Goal: Task Accomplishment & Management: Use online tool/utility

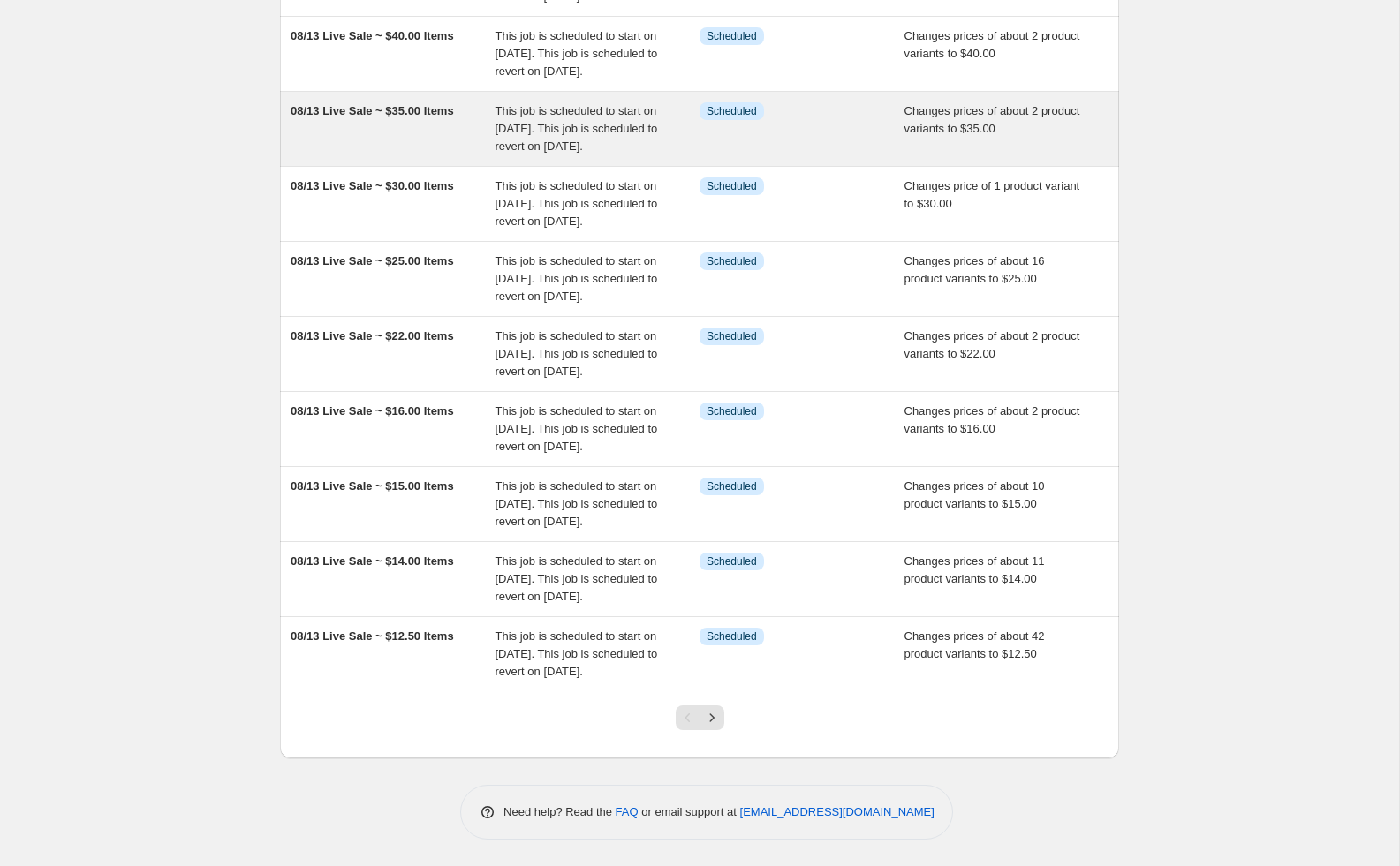
scroll to position [388, 0]
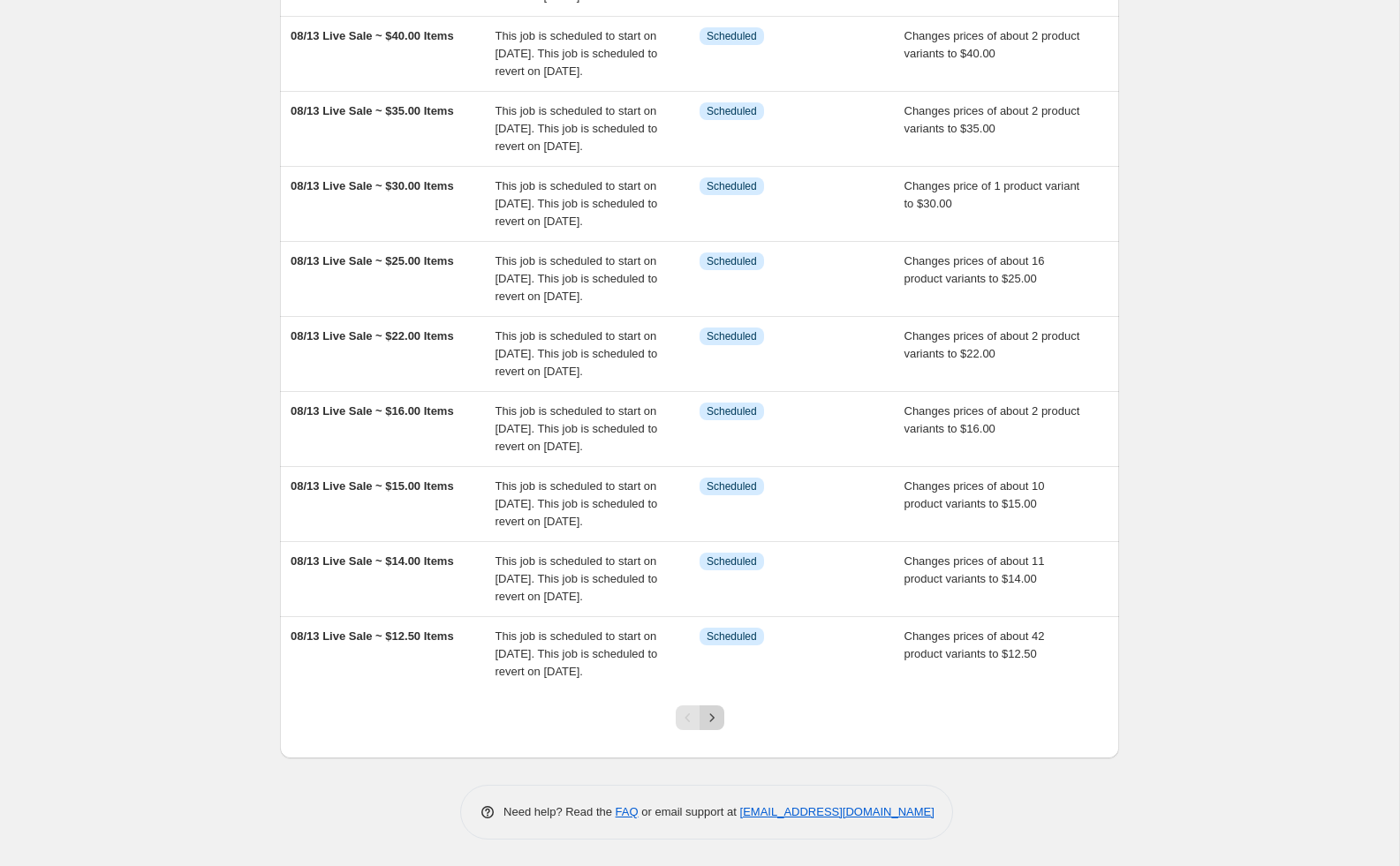
click at [709, 727] on icon "Next" at bounding box center [712, 718] width 18 height 17
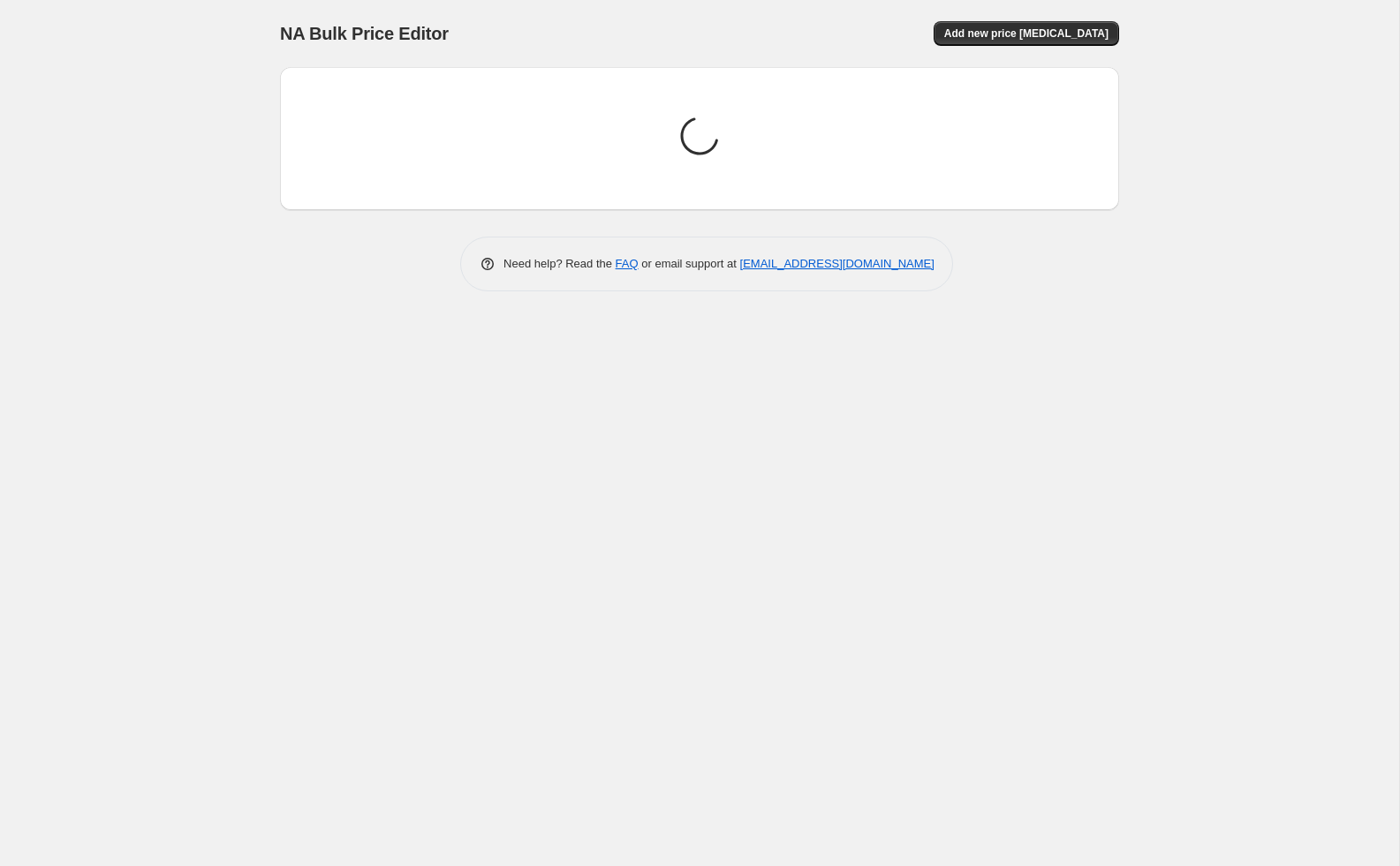
scroll to position [0, 0]
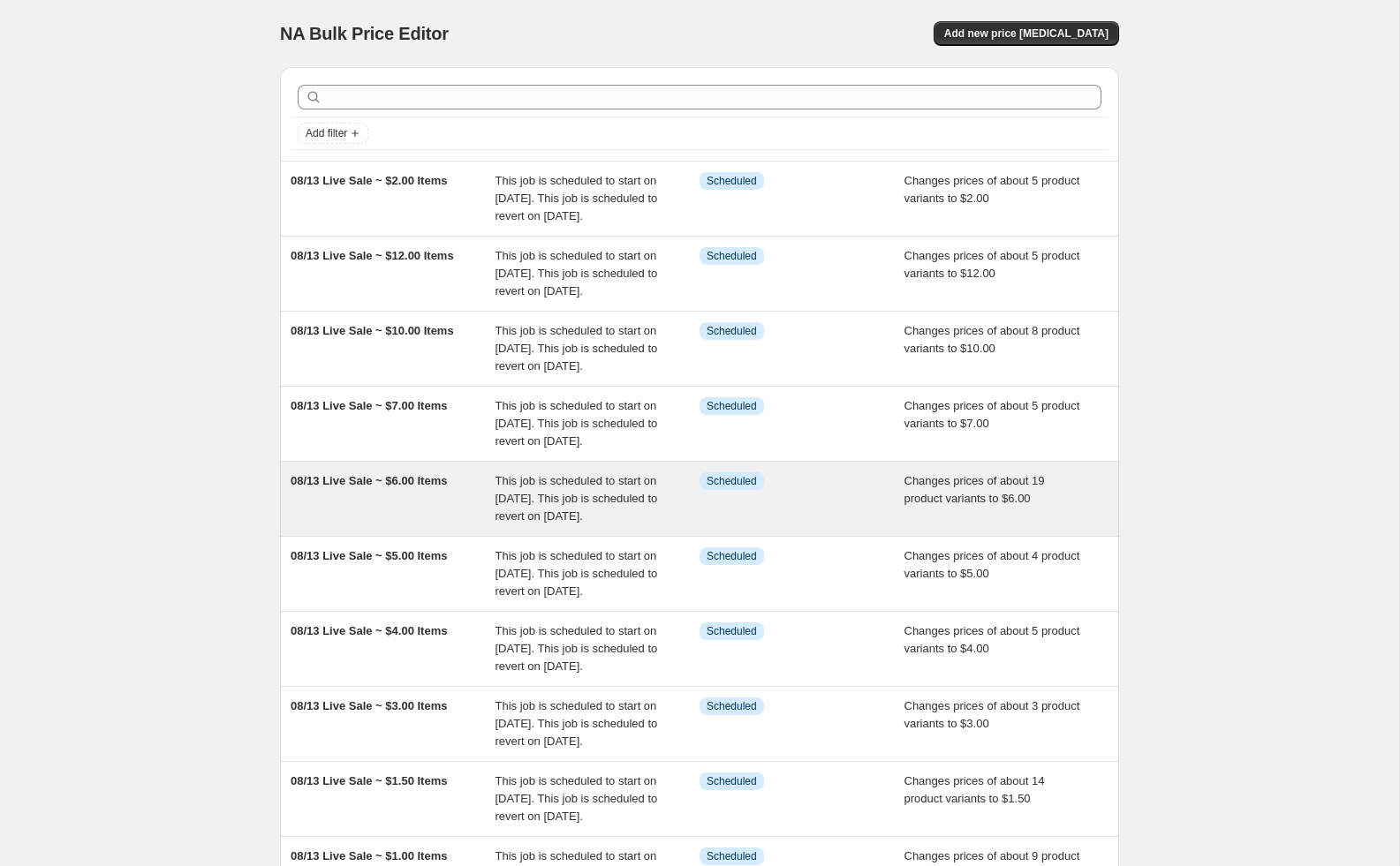
click at [589, 523] on span "This job is scheduled to start on [DATE]. This job is scheduled to revert on [D…" at bounding box center [577, 499] width 162 height 49
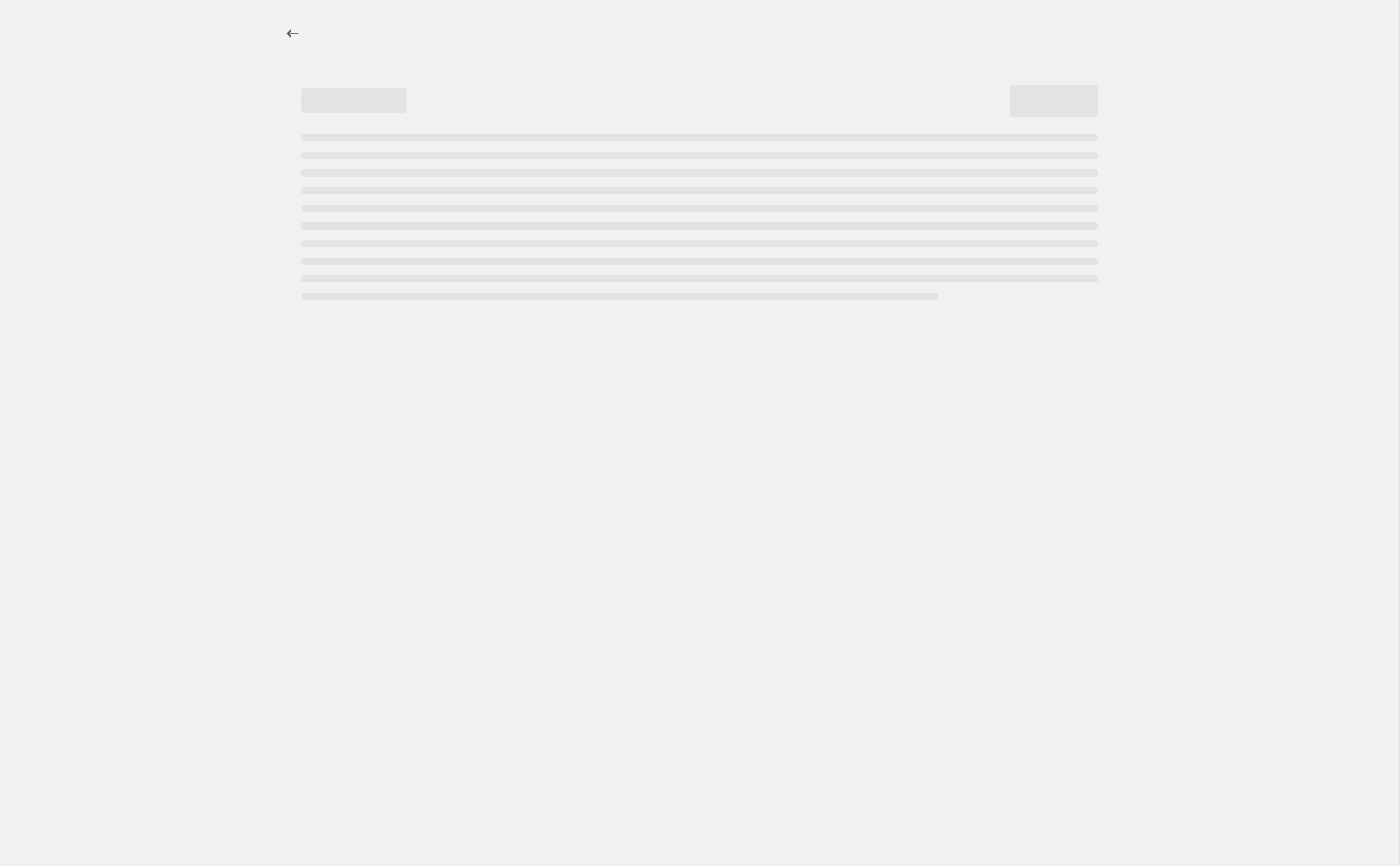
select select "collection"
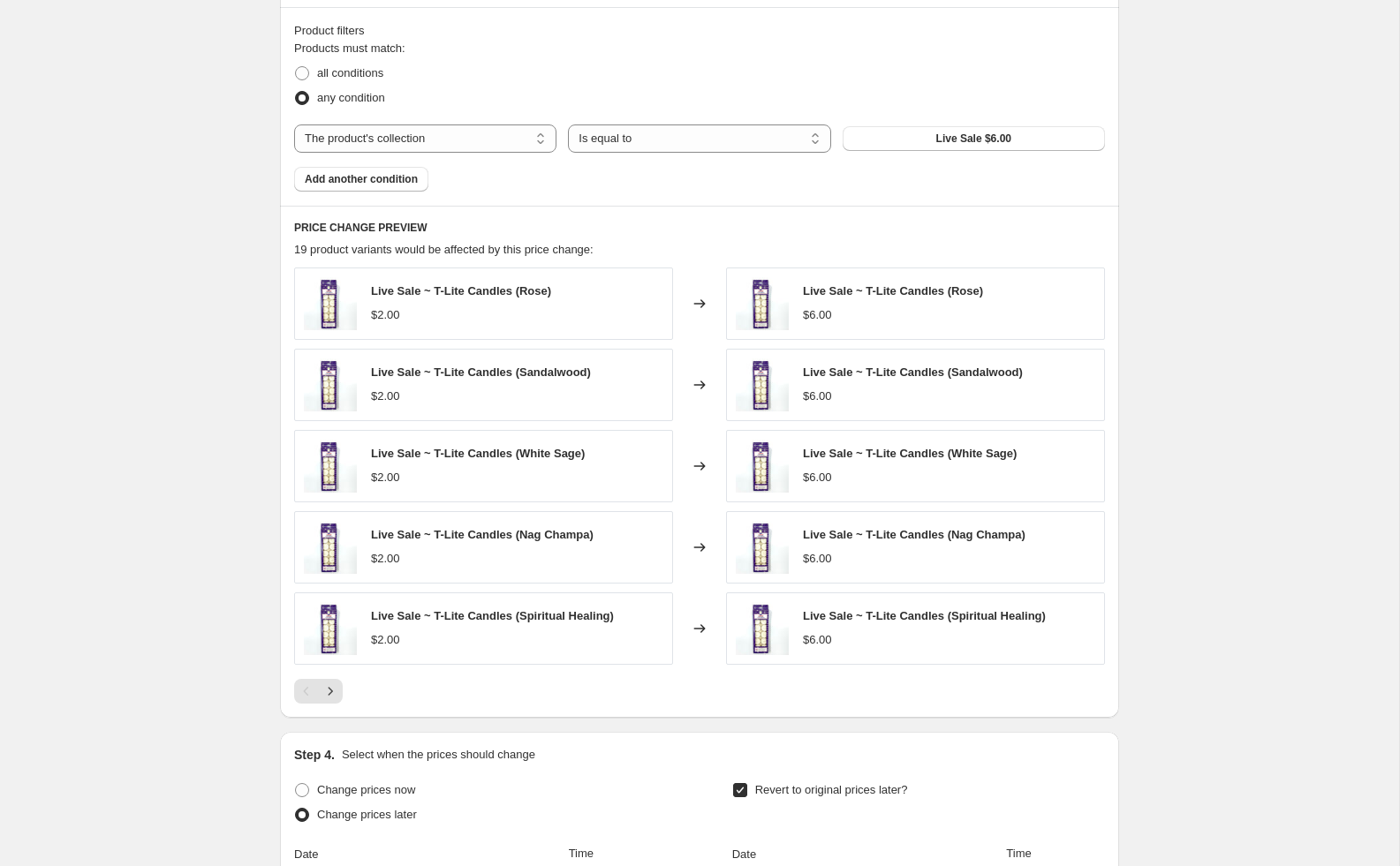
scroll to position [918, 0]
click at [329, 690] on icon "Next" at bounding box center [331, 689] width 18 height 17
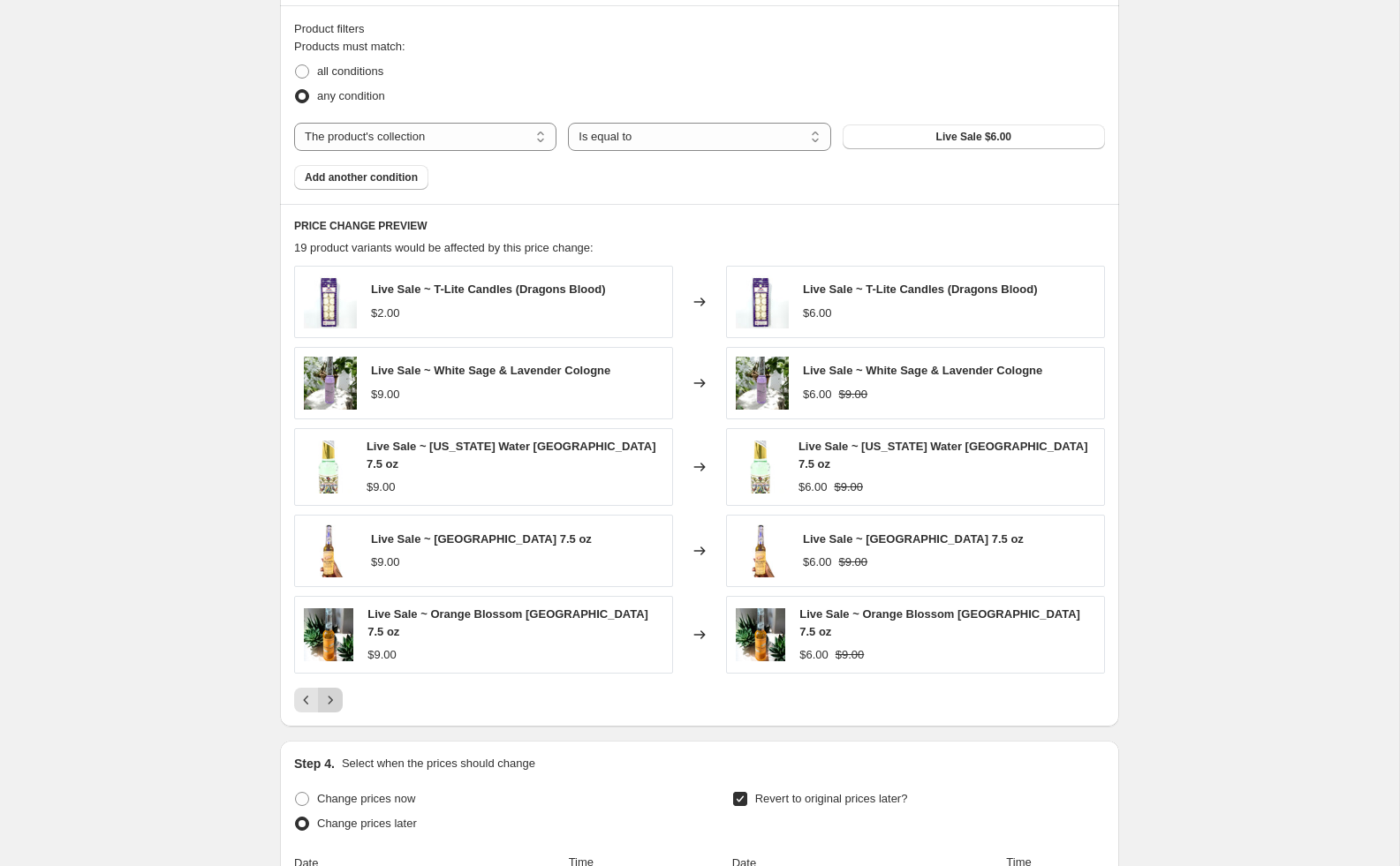
click at [329, 691] on icon "Next" at bounding box center [331, 700] width 18 height 17
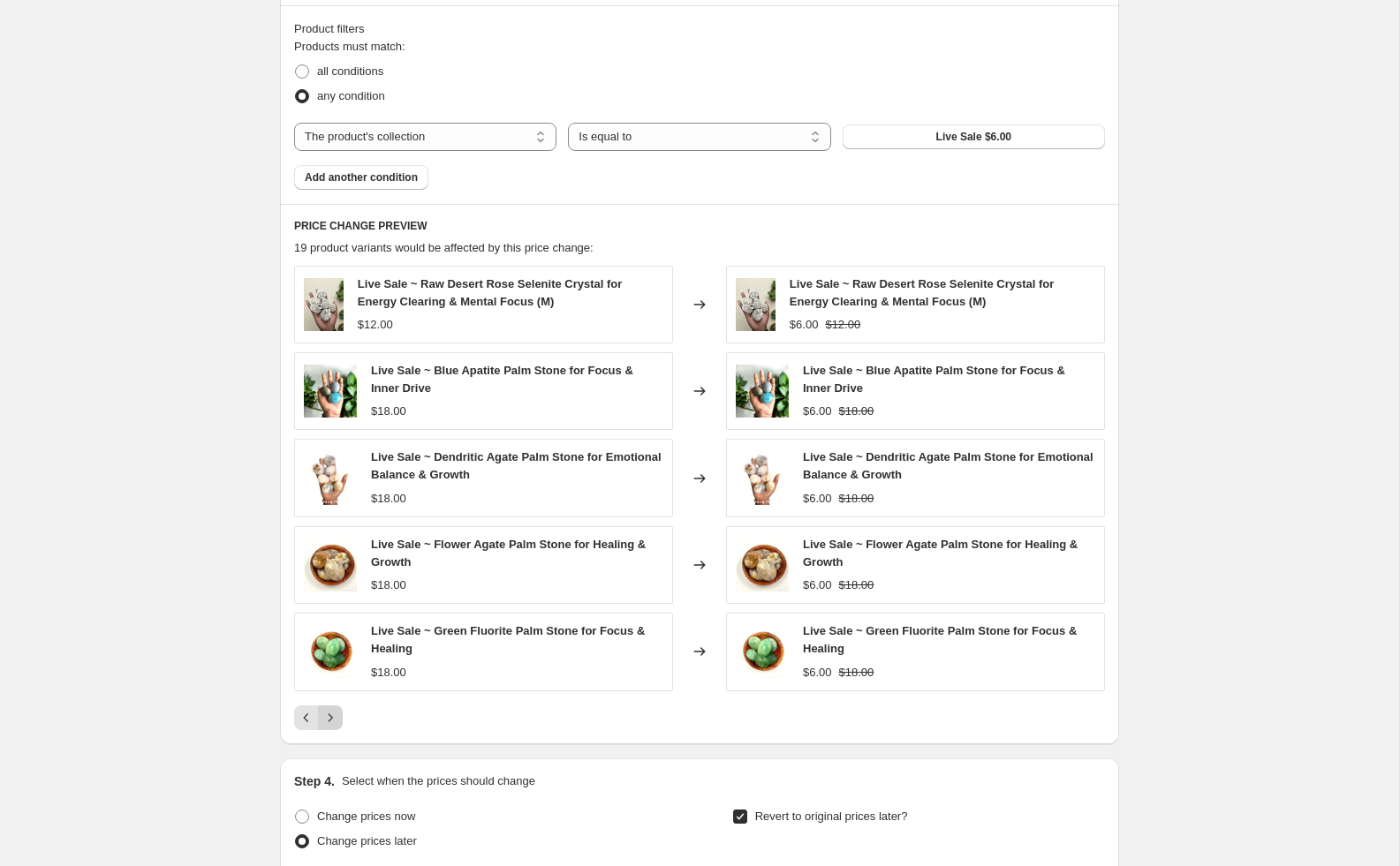
click at [327, 727] on button "Next" at bounding box center [330, 717] width 24 height 24
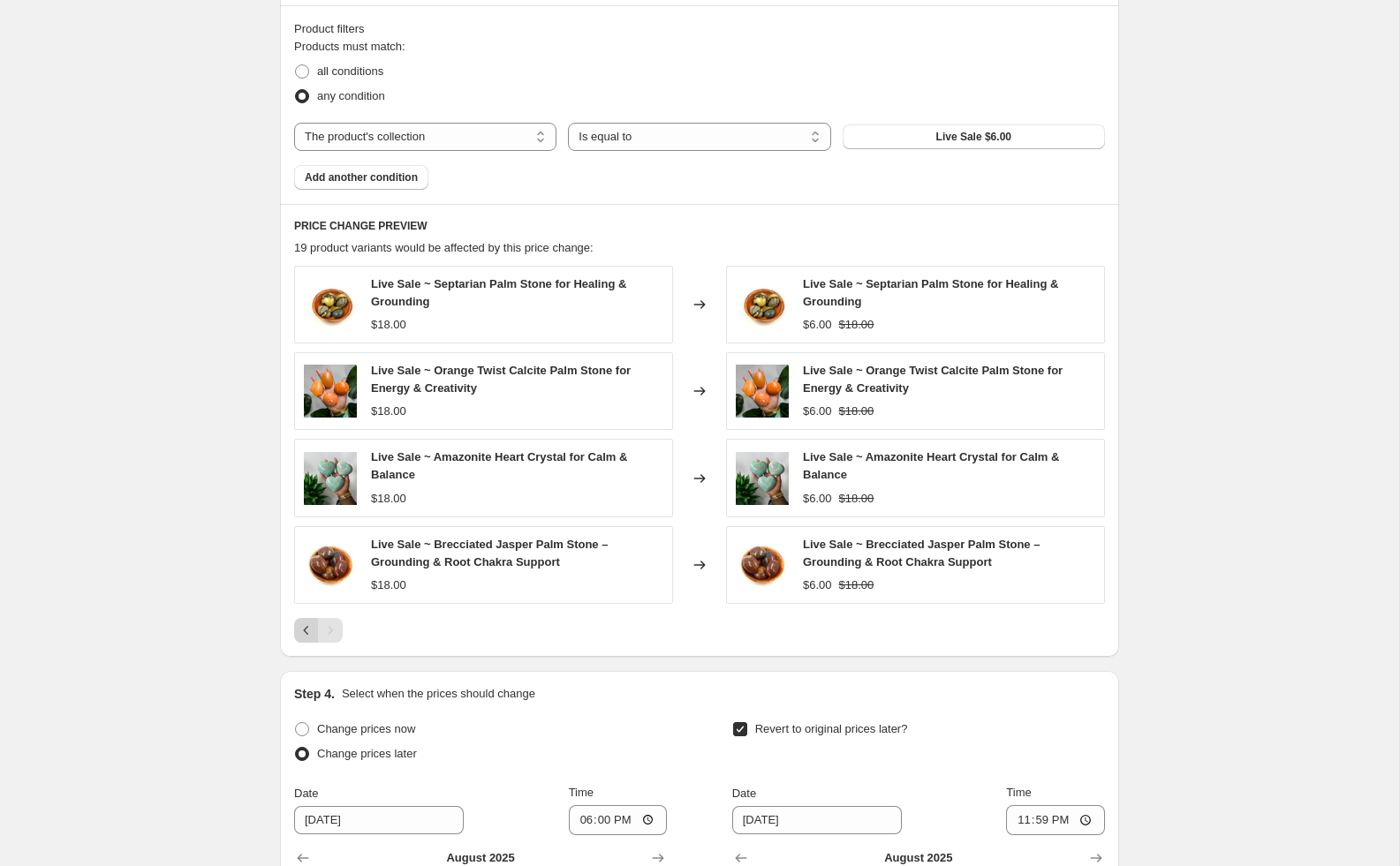
click at [301, 637] on icon "Previous" at bounding box center [306, 631] width 18 height 17
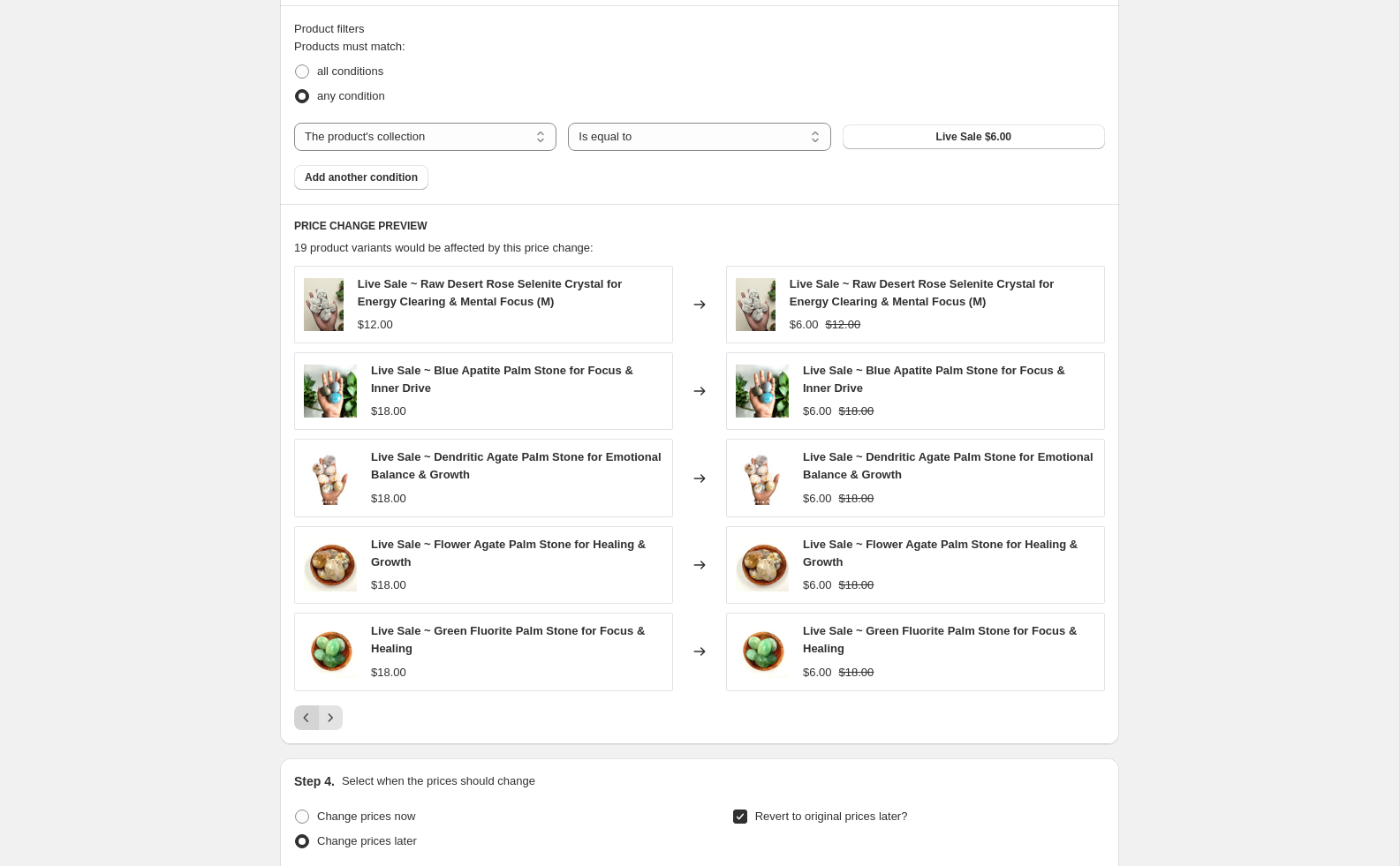
click at [304, 715] on icon "Previous" at bounding box center [306, 717] width 5 height 9
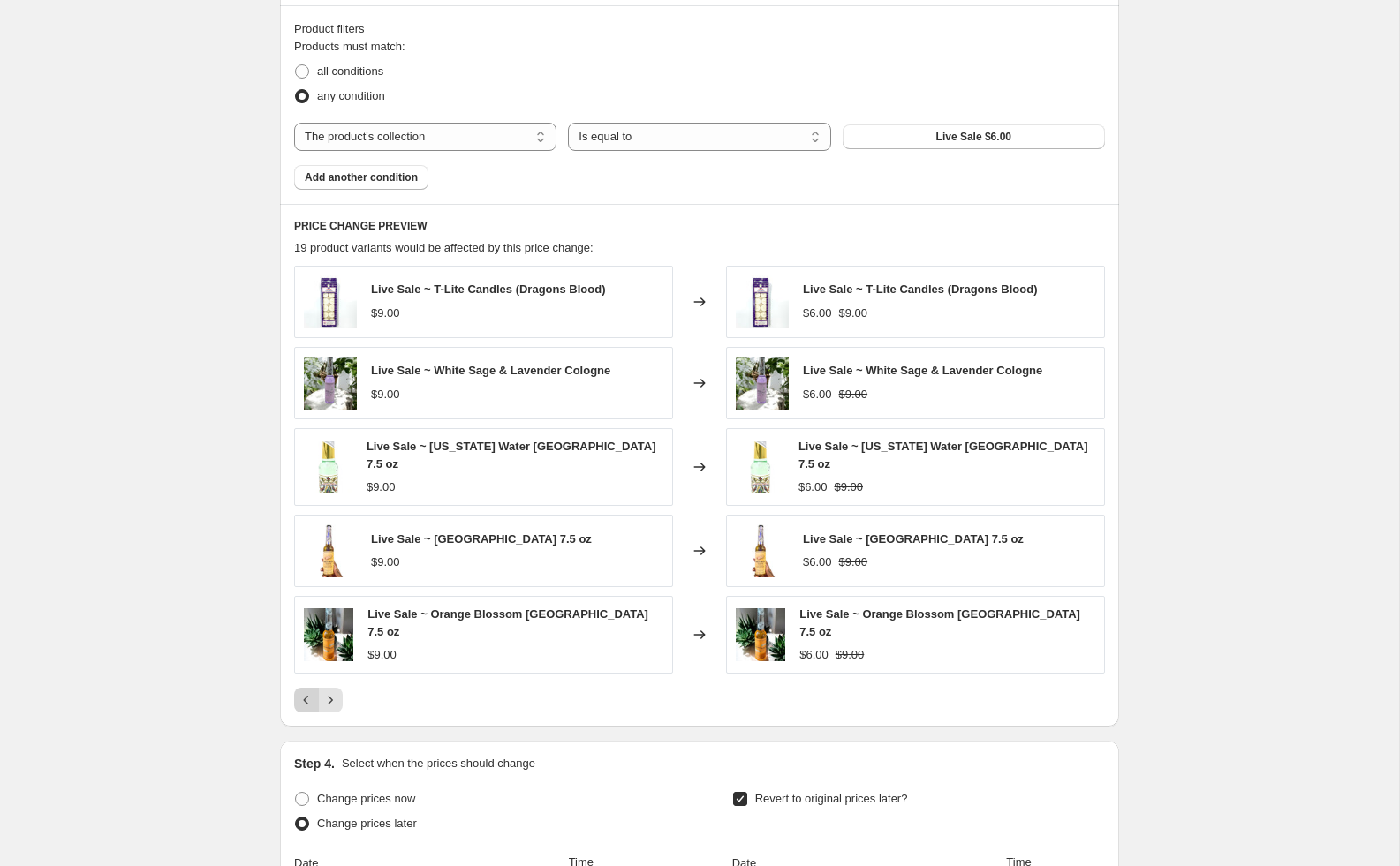
click at [301, 693] on icon "Previous" at bounding box center [306, 700] width 18 height 17
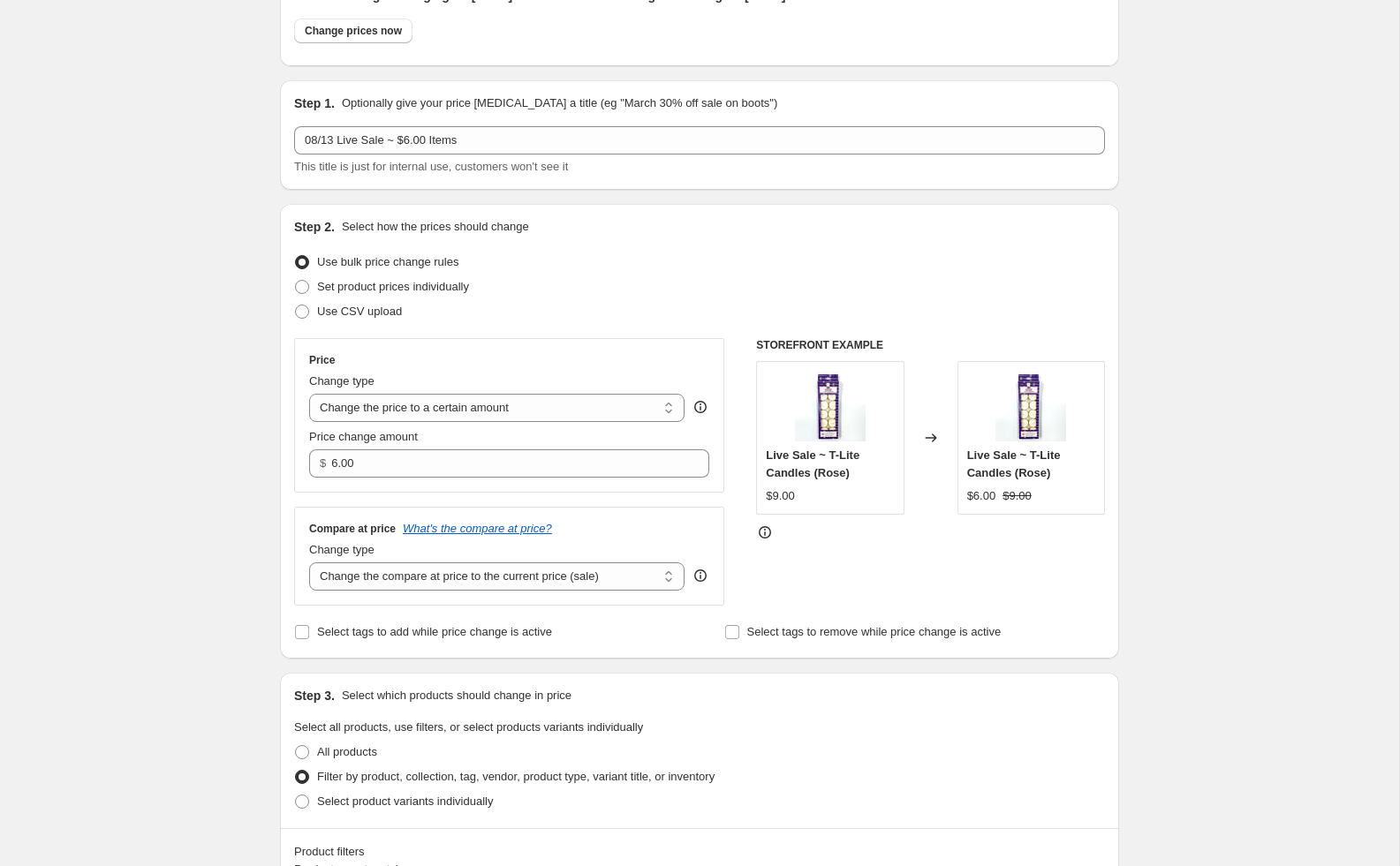
scroll to position [0, 0]
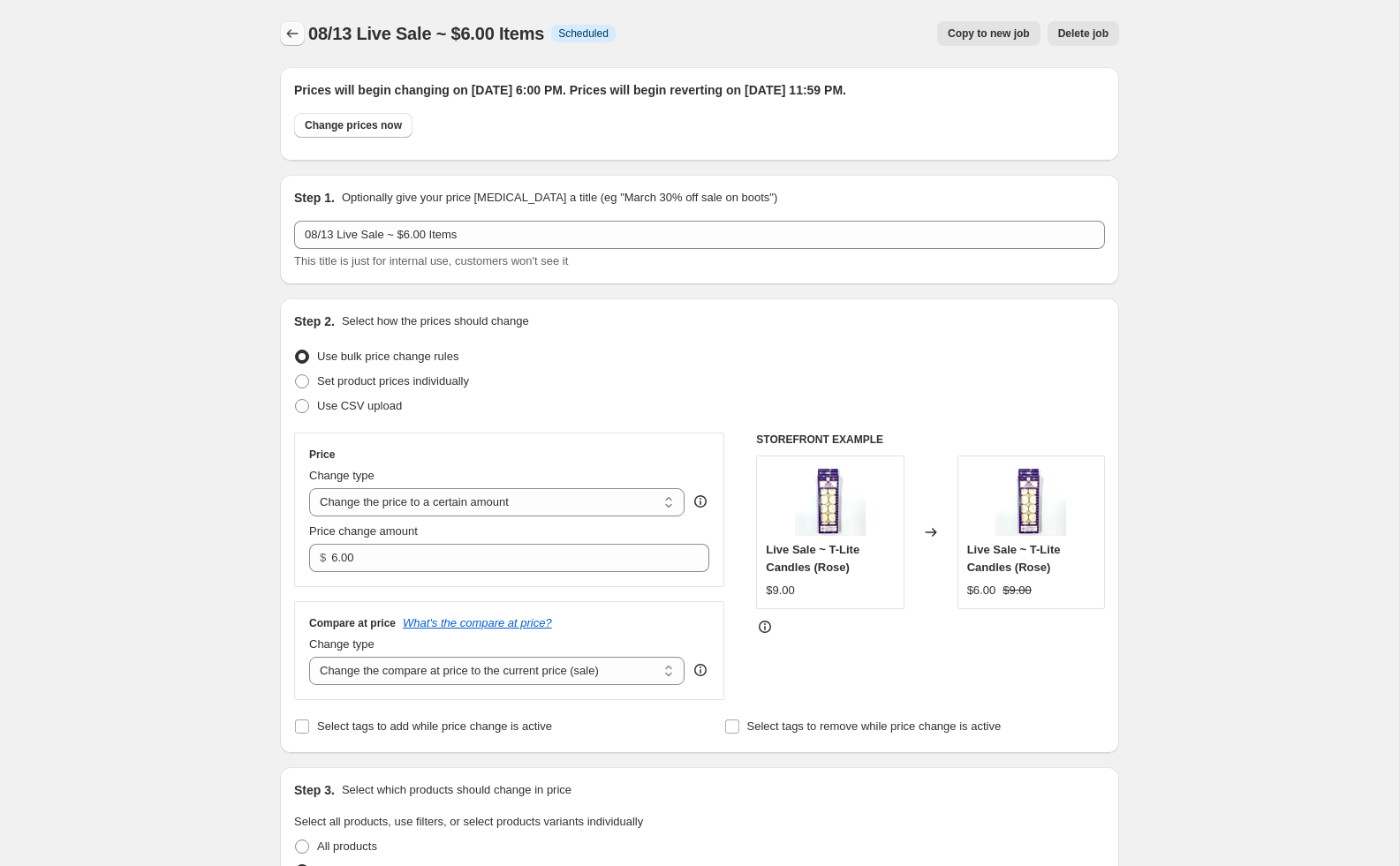
click at [297, 29] on icon "Price change jobs" at bounding box center [293, 33] width 18 height 17
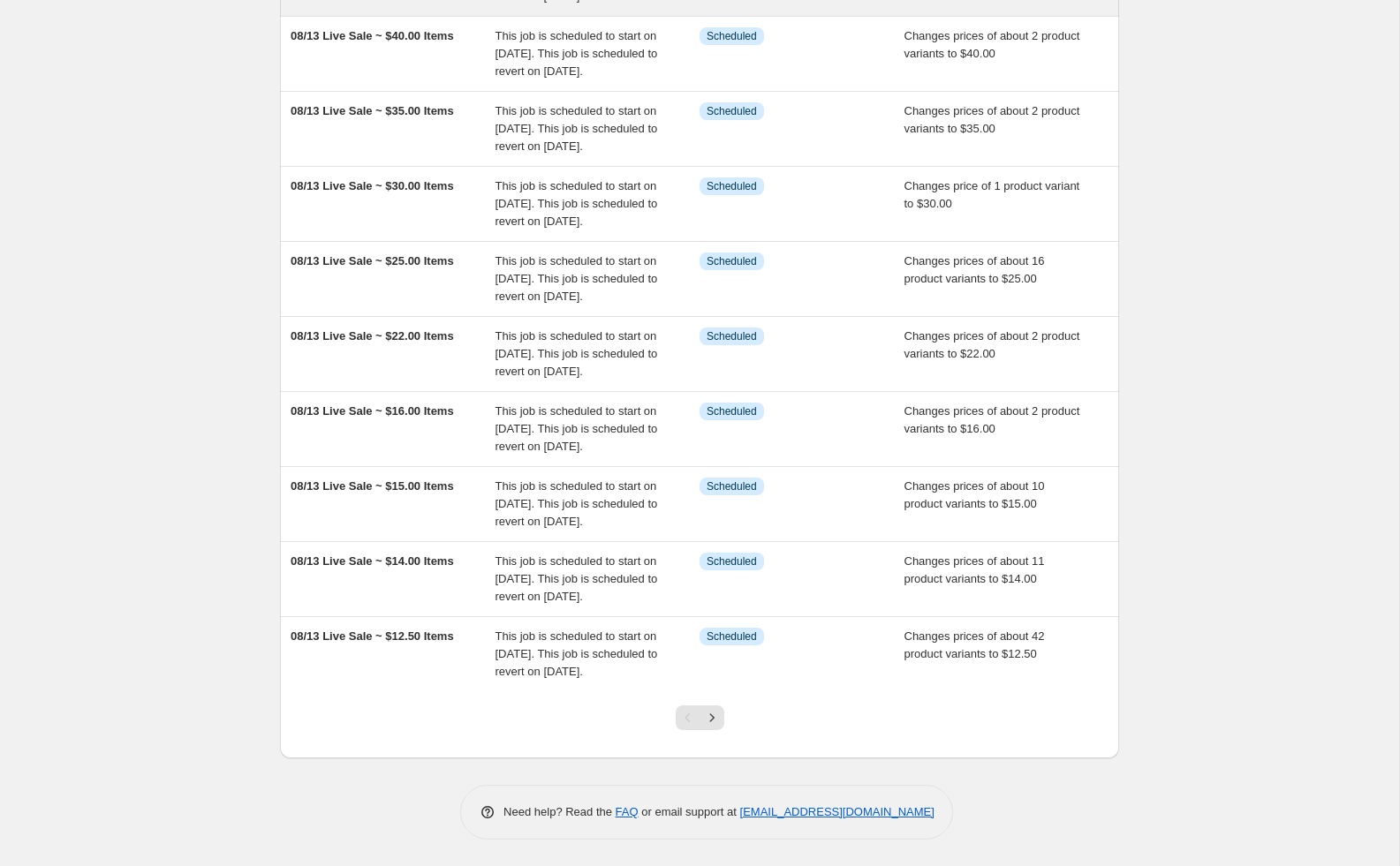
scroll to position [397, 0]
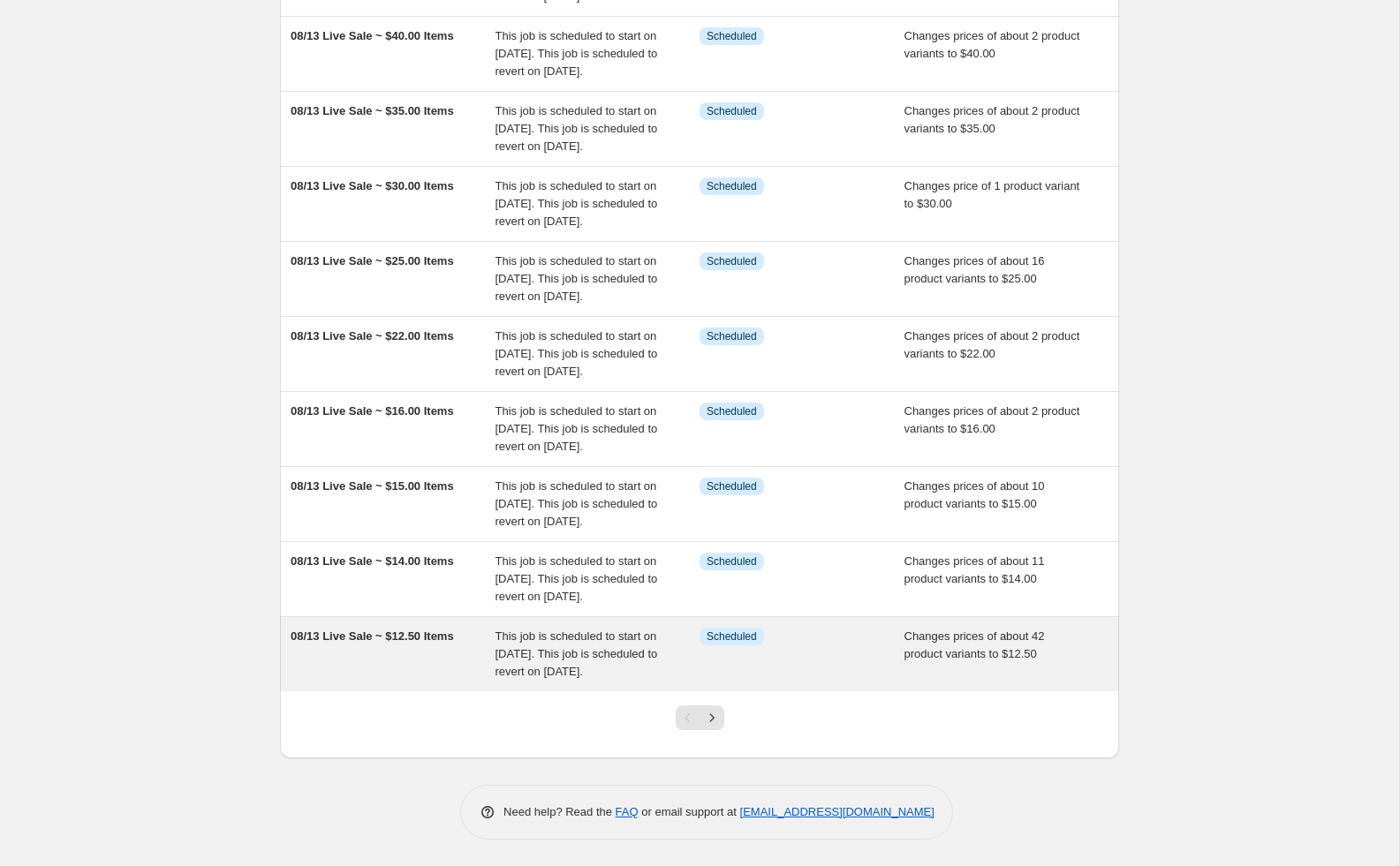
click at [385, 658] on div "08/13 Live Sale ~ $12.50 Items" at bounding box center [393, 654] width 205 height 53
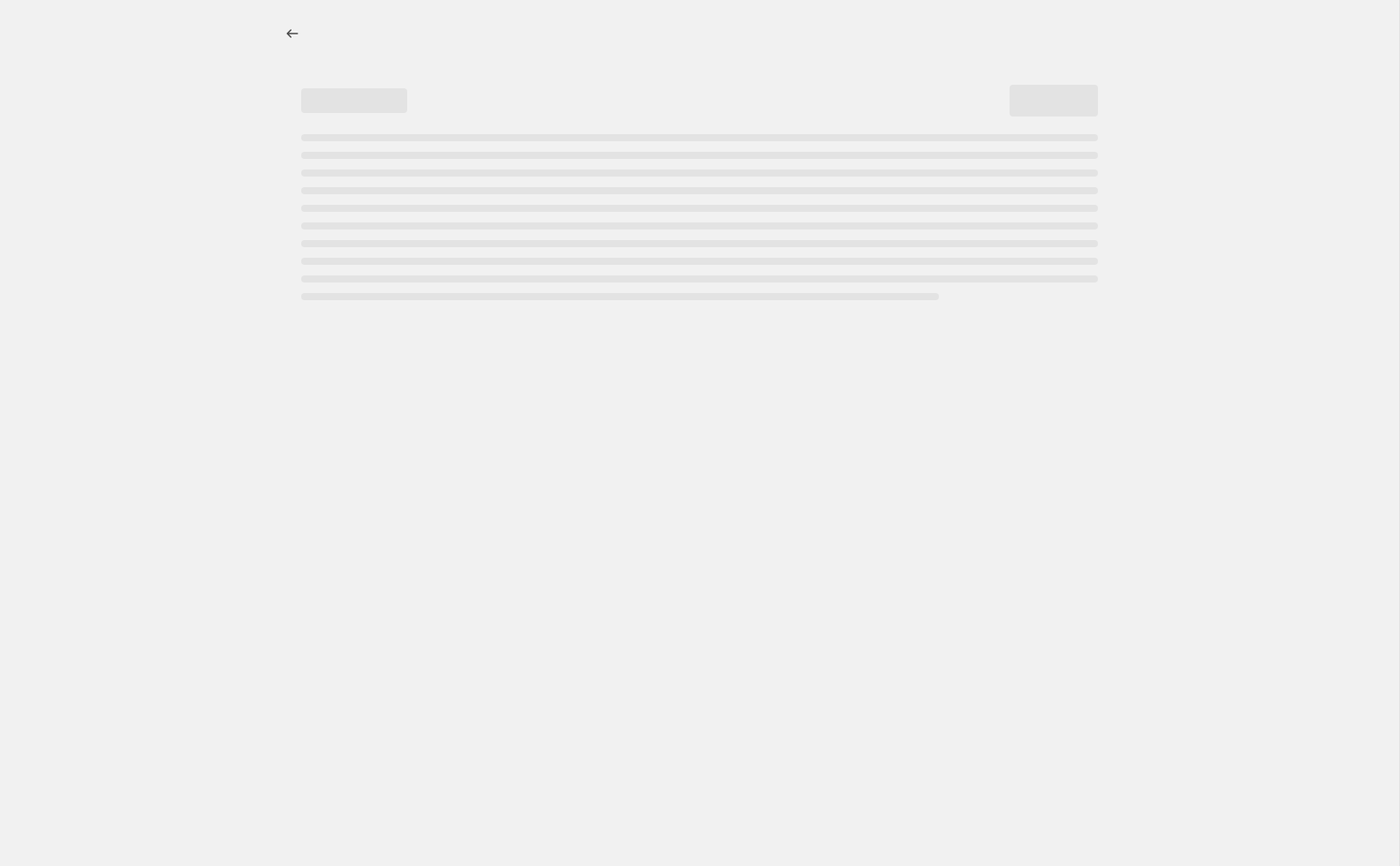
select select "collection"
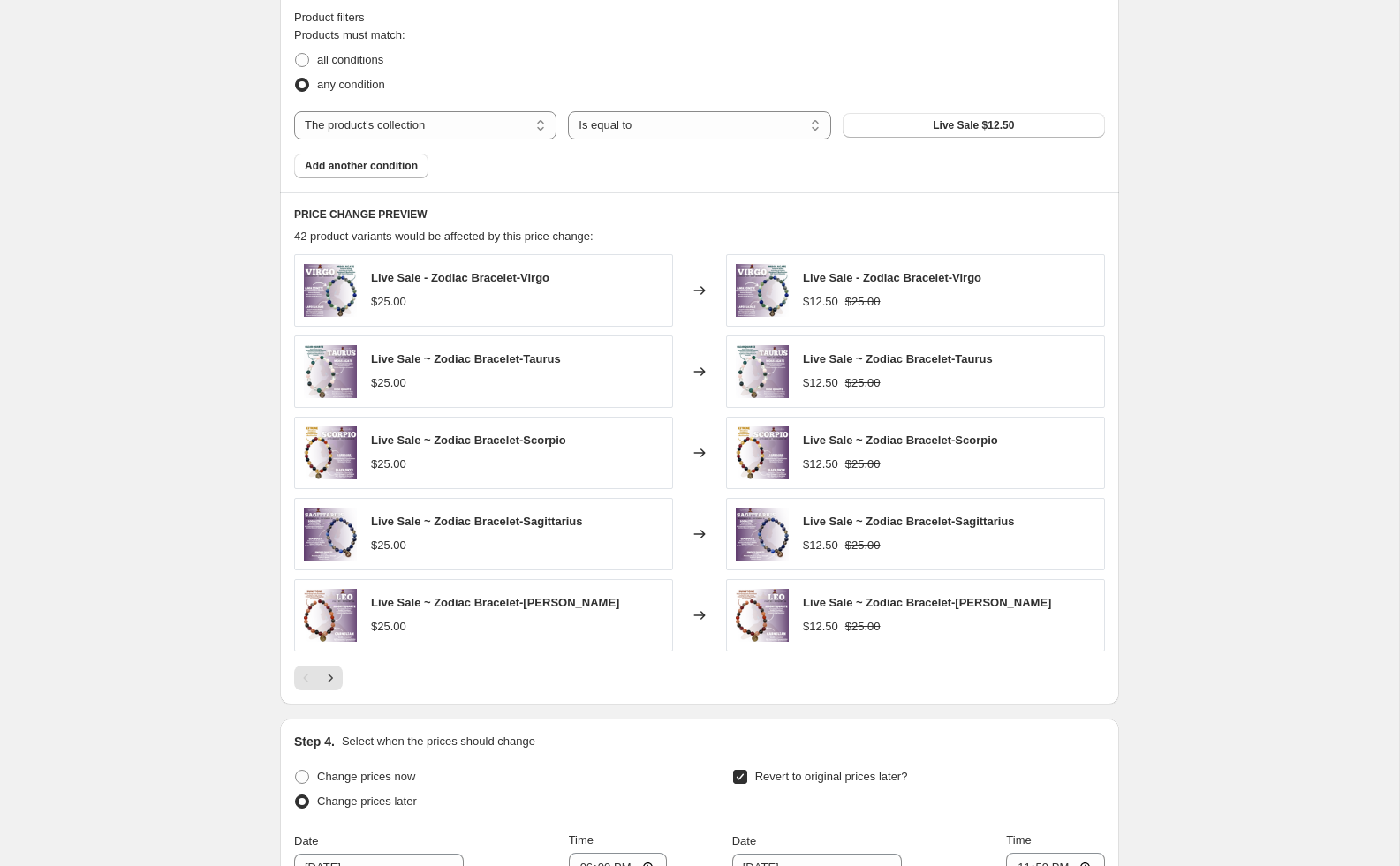
scroll to position [931, 0]
click at [332, 676] on icon "Next" at bounding box center [331, 676] width 18 height 17
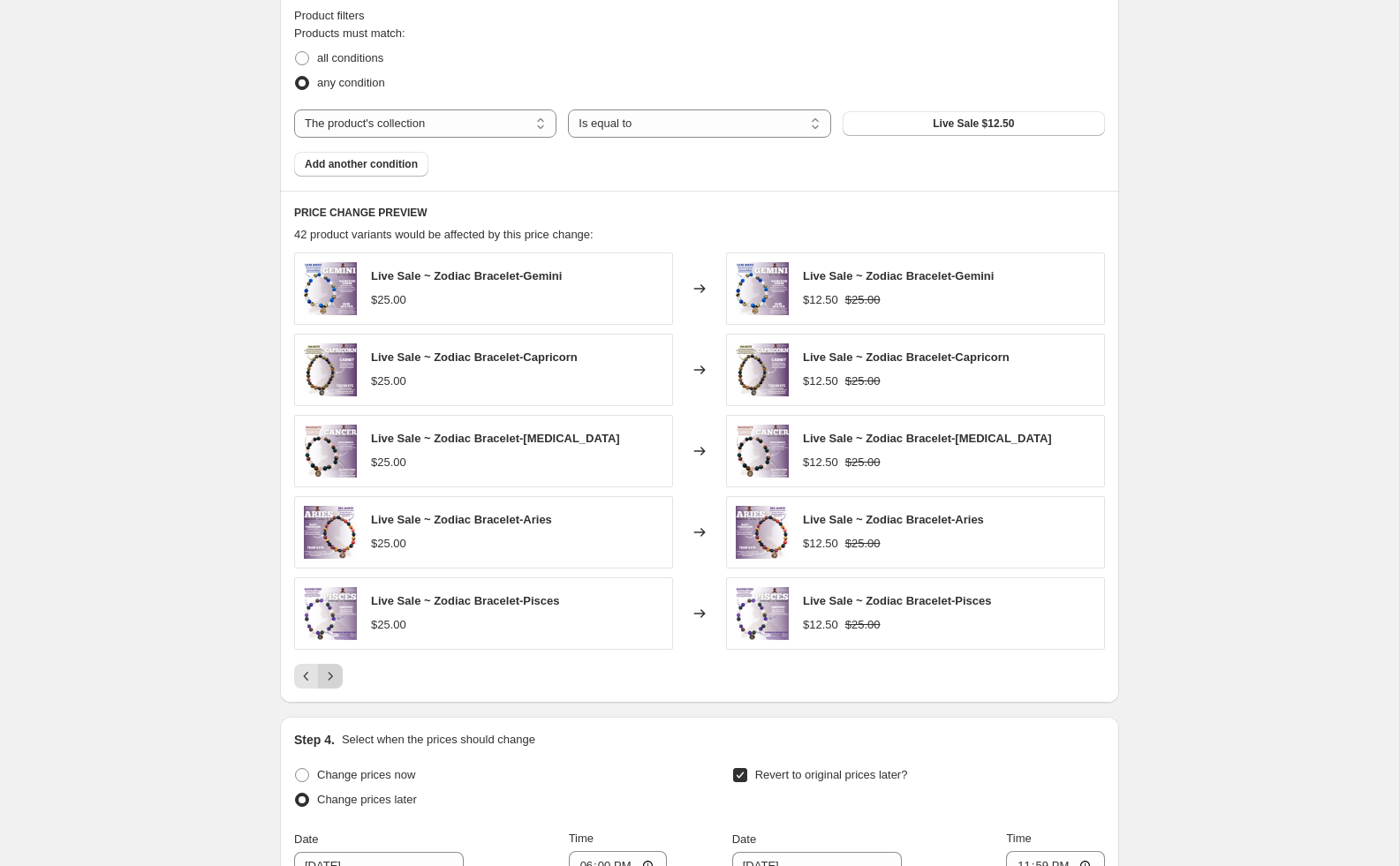
click at [337, 680] on icon "Next" at bounding box center [331, 676] width 18 height 17
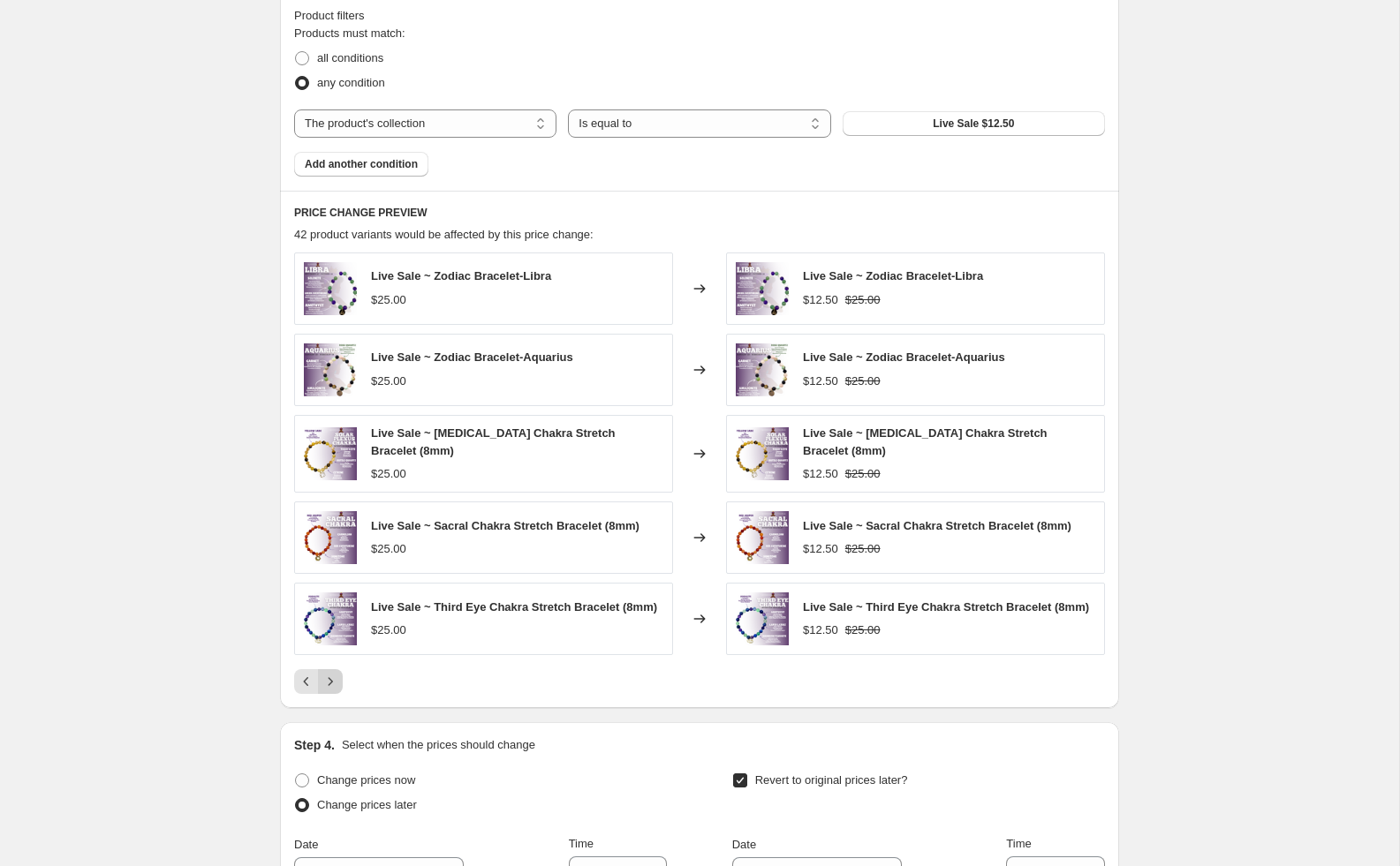
click at [337, 680] on icon "Next" at bounding box center [331, 681] width 18 height 17
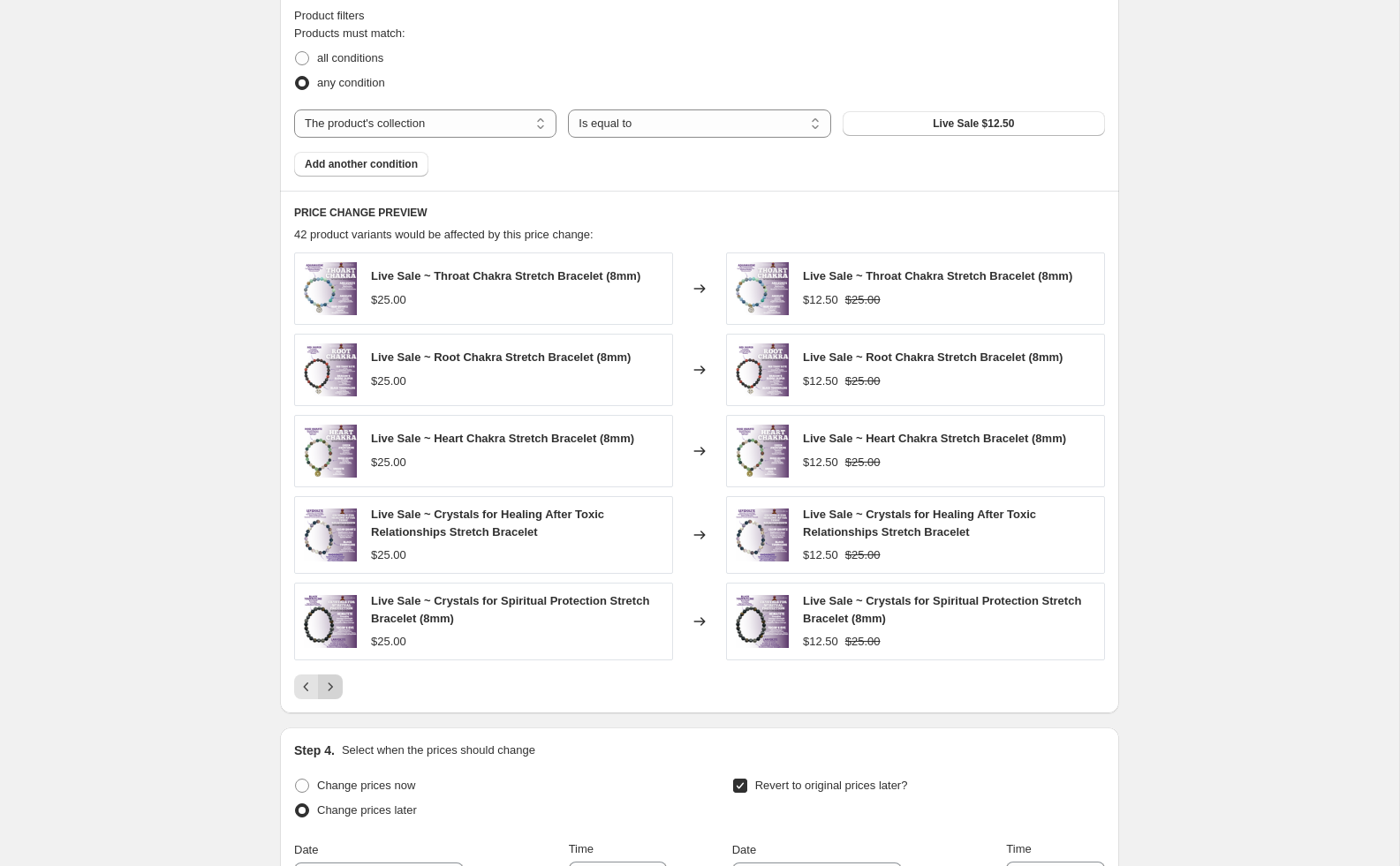
click at [337, 680] on icon "Next" at bounding box center [331, 687] width 18 height 17
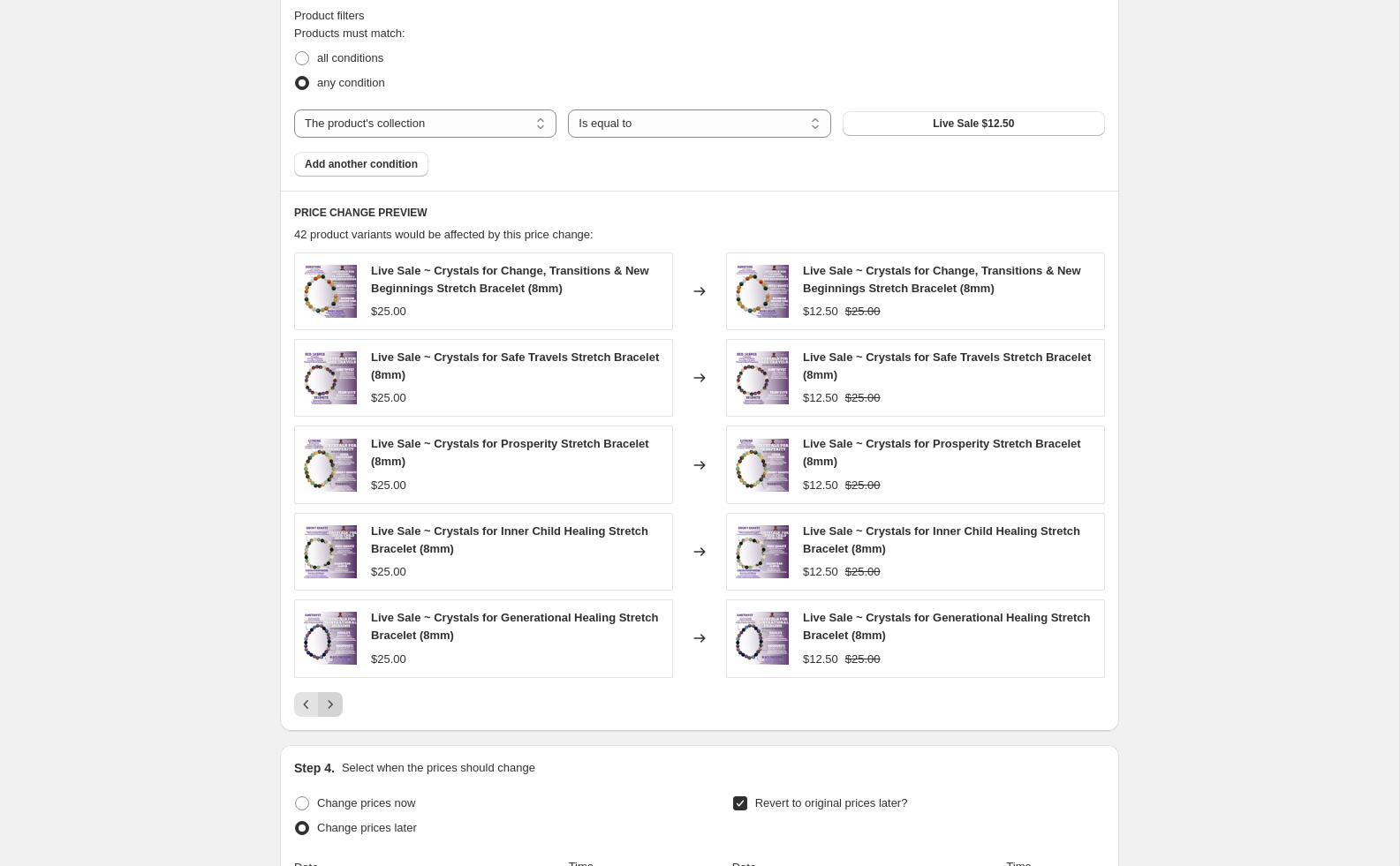
click at [332, 703] on icon "Next" at bounding box center [331, 705] width 18 height 17
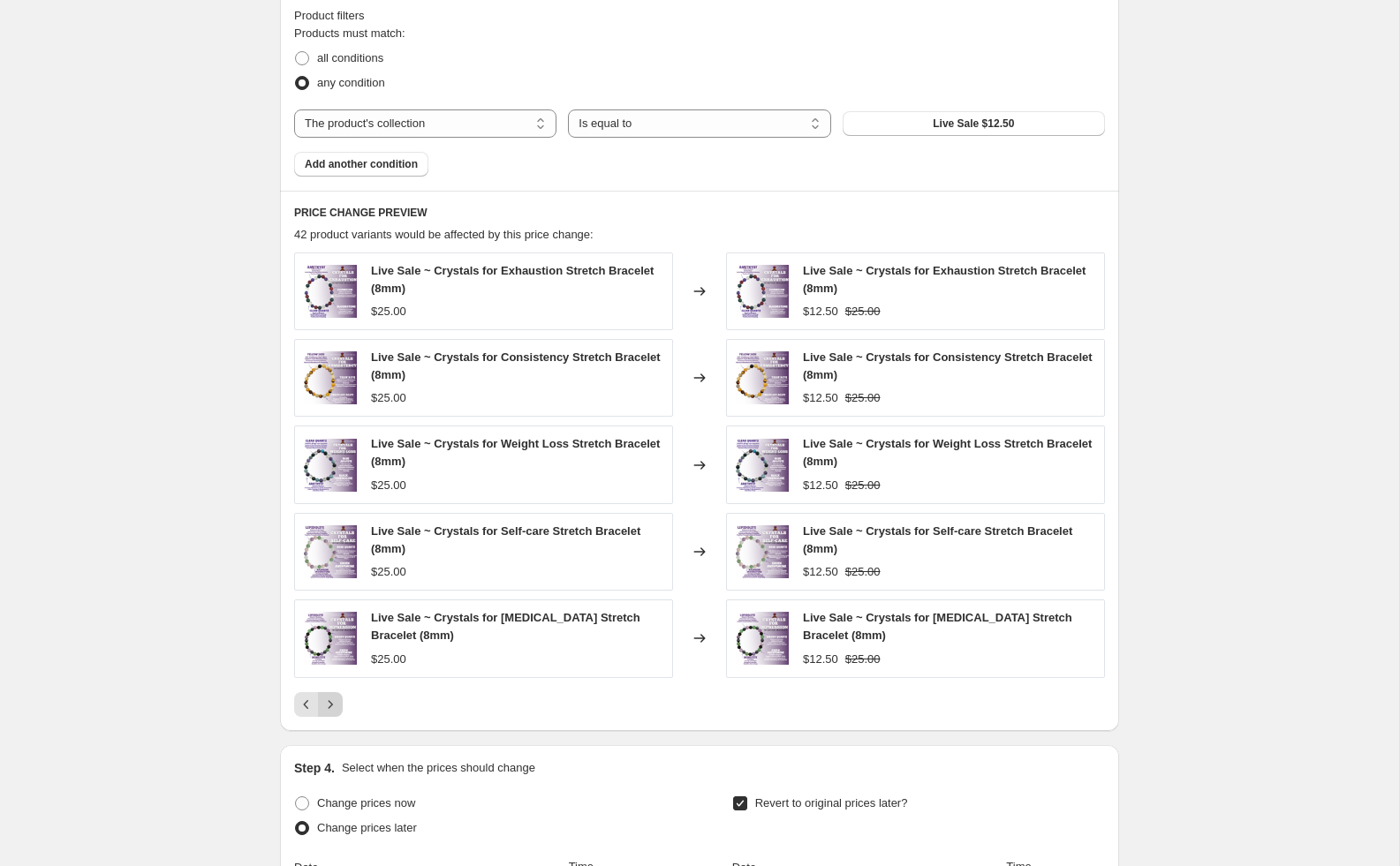
click at [332, 703] on icon "Next" at bounding box center [331, 705] width 18 height 17
click at [333, 704] on icon "Next" at bounding box center [331, 705] width 18 height 17
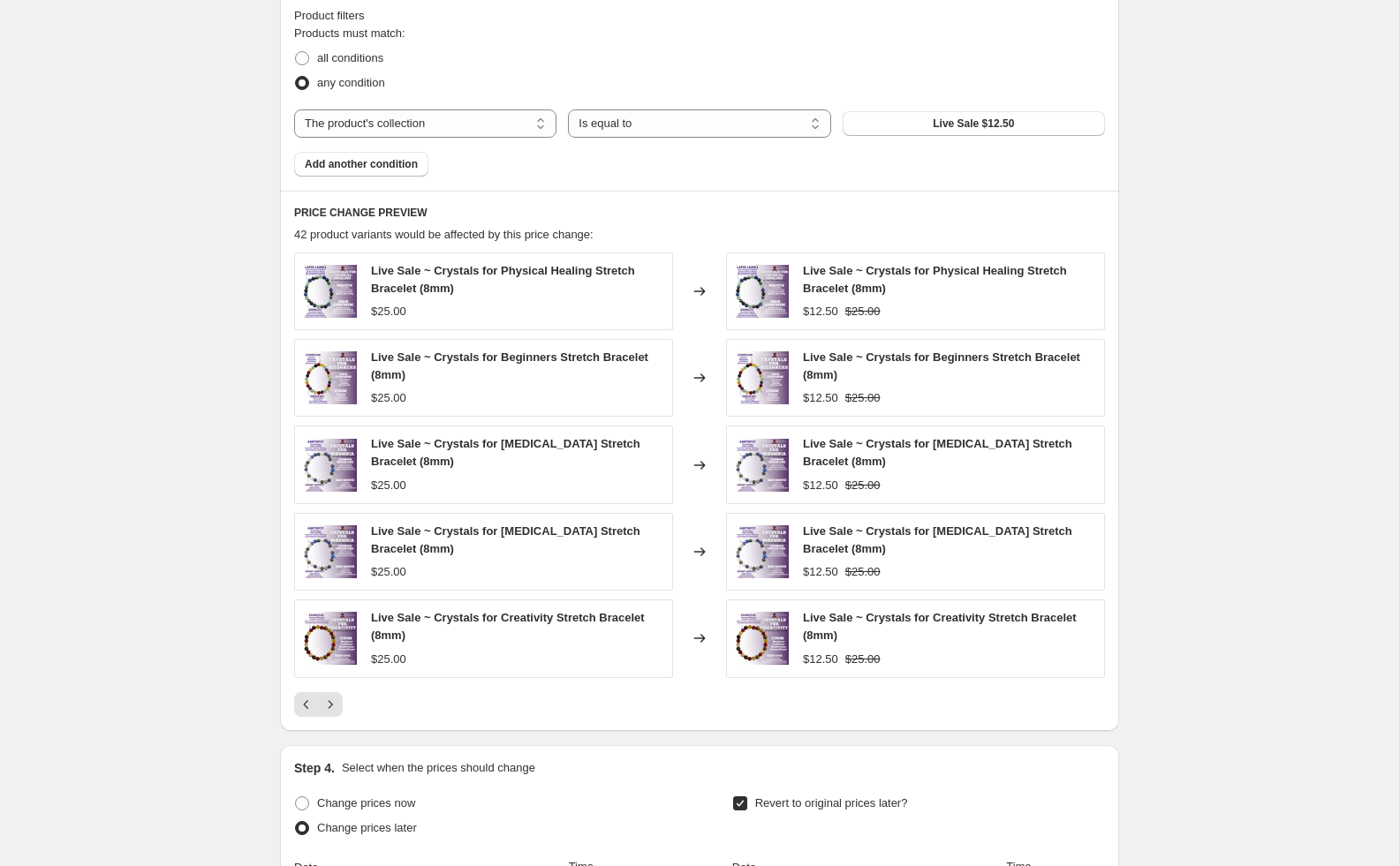
click at [327, 718] on div "PRICE CHANGE PREVIEW 42 product variants would be affected by this price change…" at bounding box center [699, 460] width 839 height 539
click at [329, 708] on icon "Next" at bounding box center [331, 705] width 18 height 17
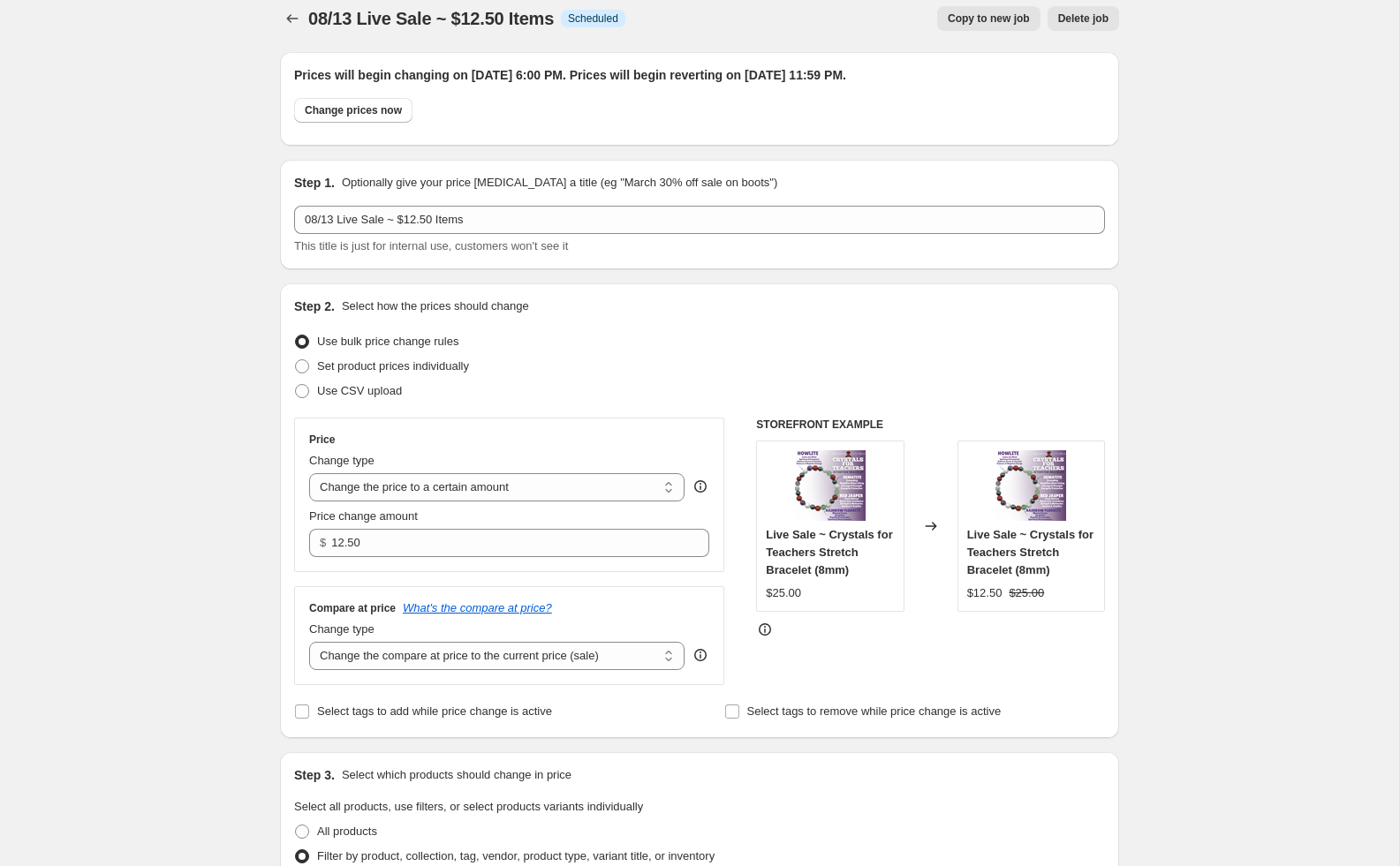
scroll to position [0, 0]
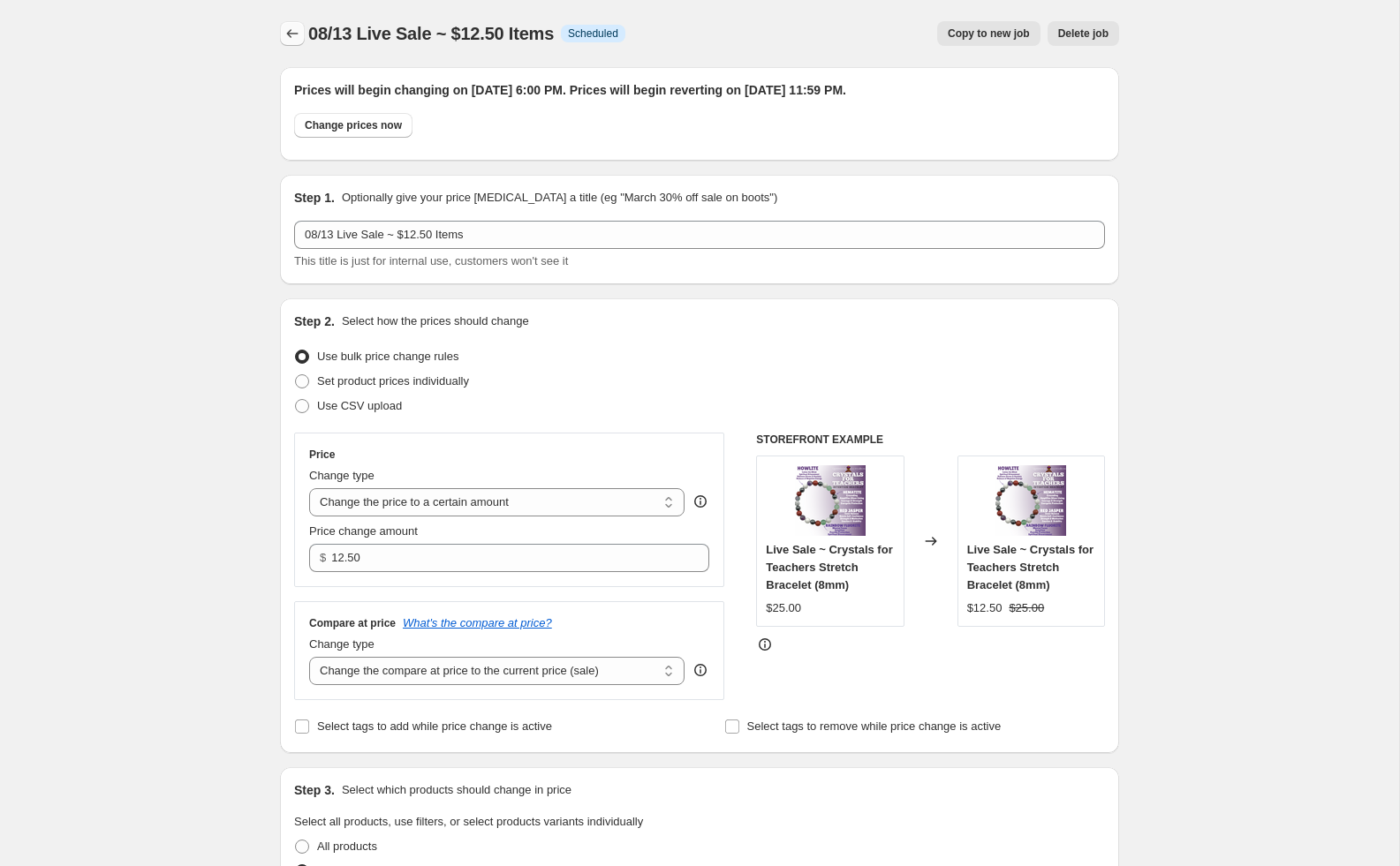
click at [294, 25] on icon "Price change jobs" at bounding box center [293, 33] width 18 height 17
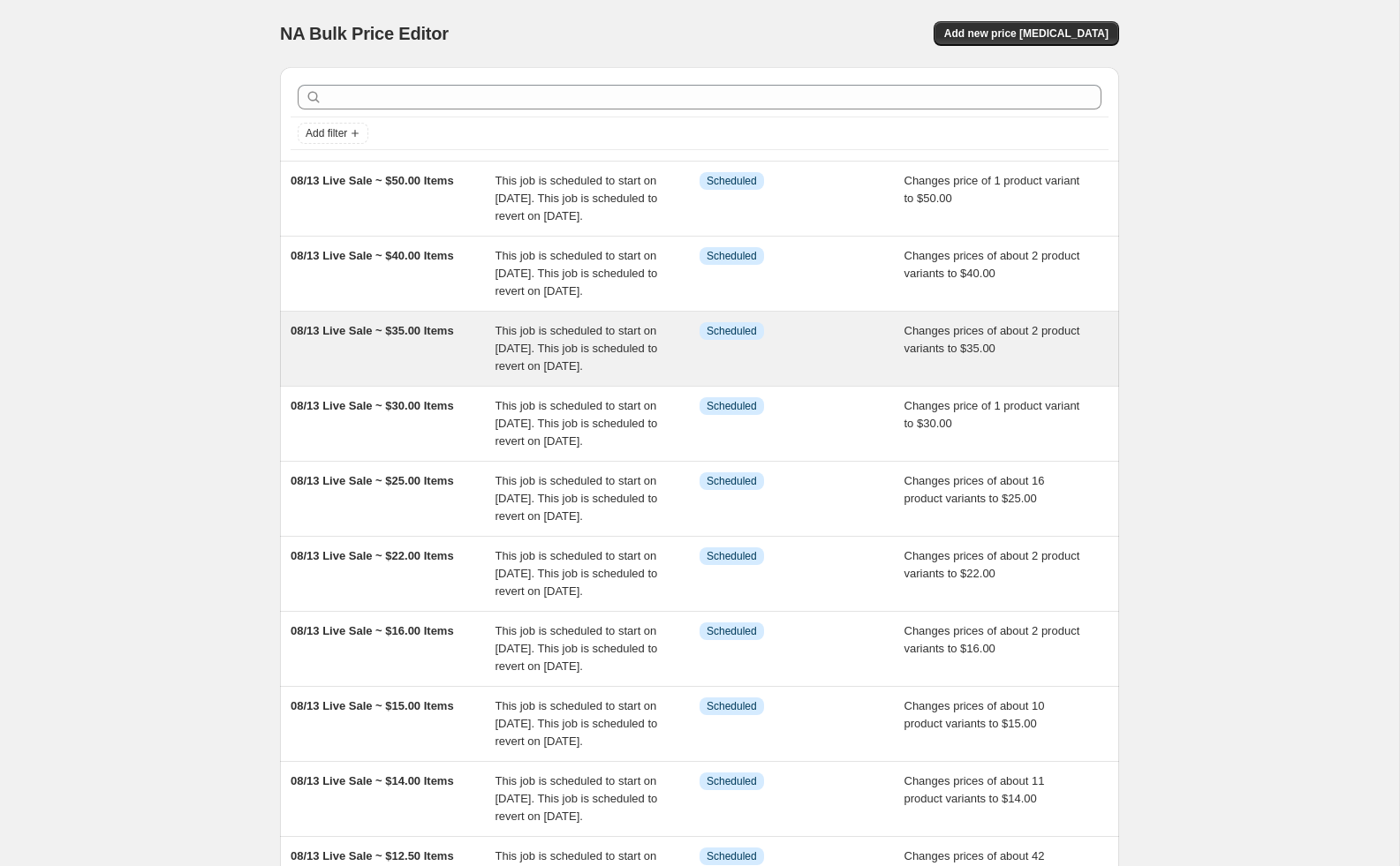
scroll to position [397, 0]
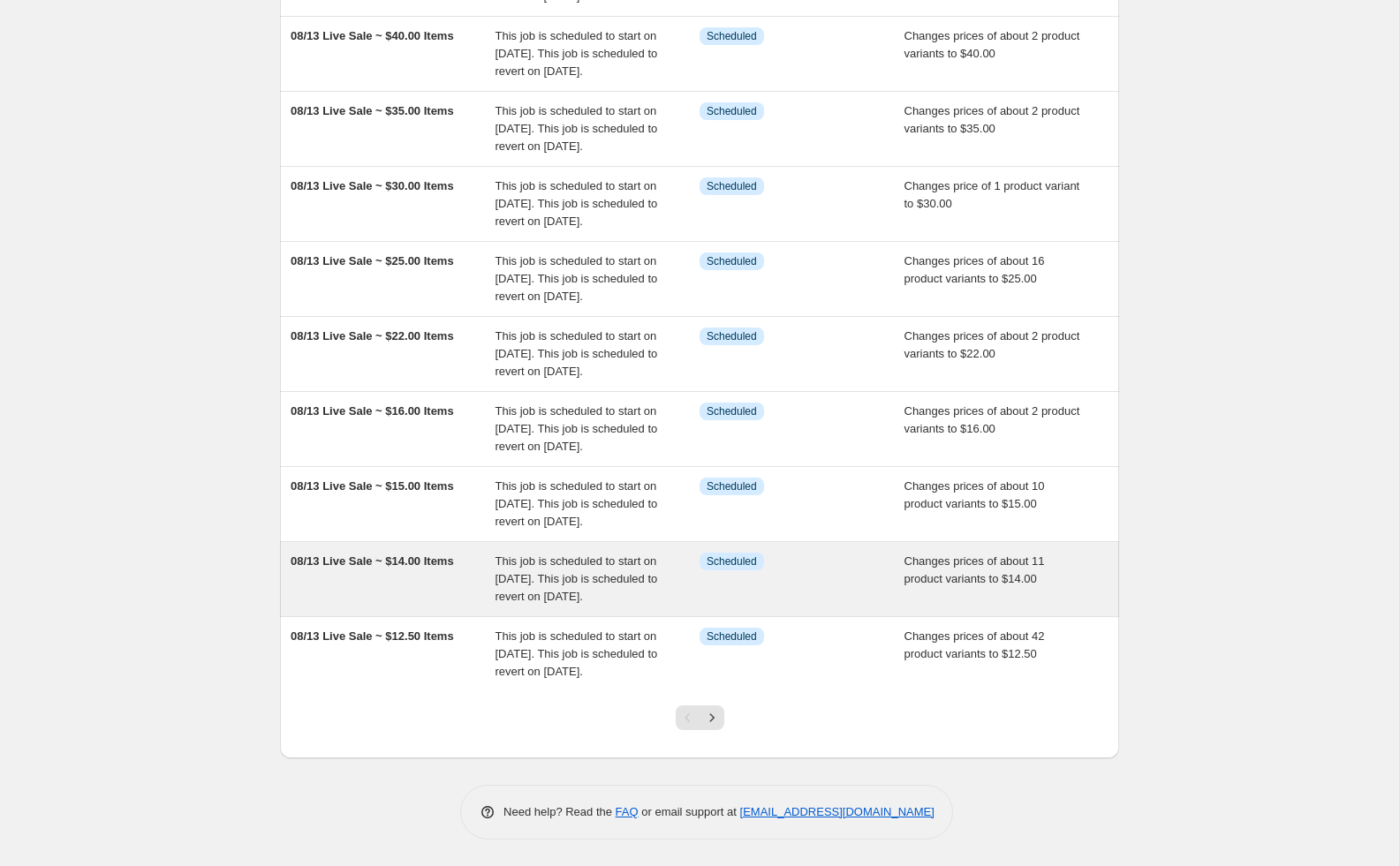
click at [413, 553] on div "08/13 Live Sale ~ $14.00 Items" at bounding box center [393, 579] width 205 height 53
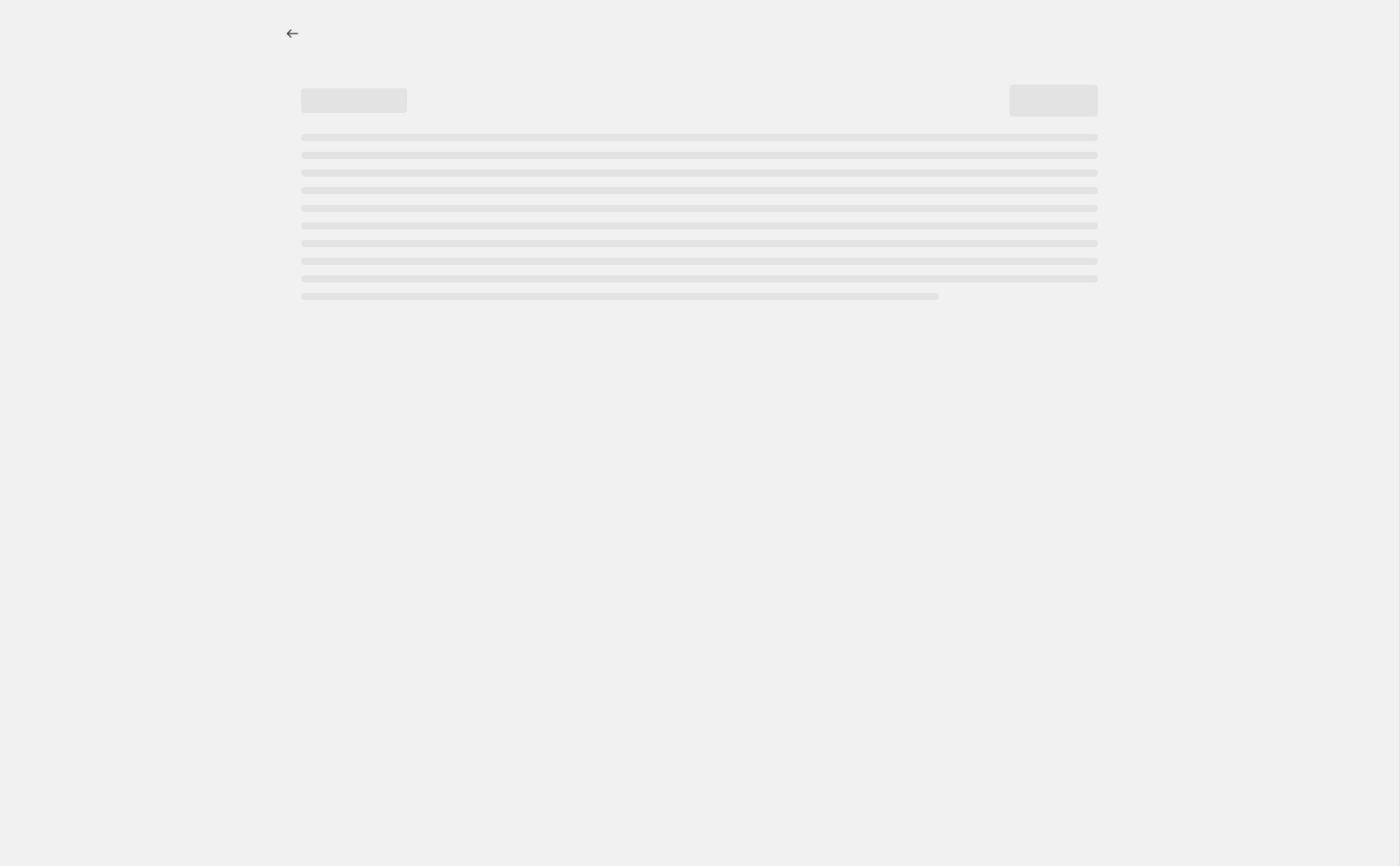
select select "collection"
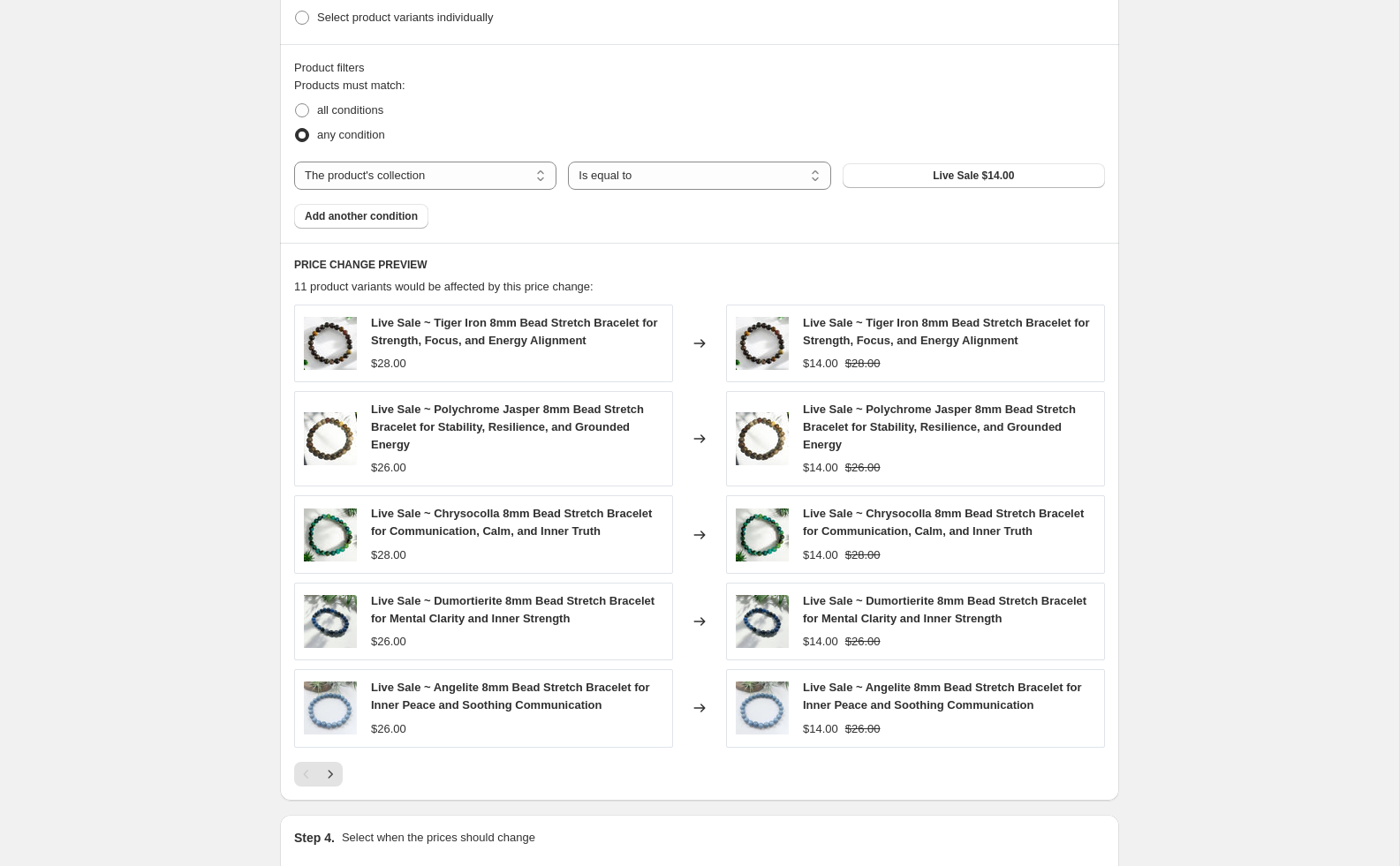
scroll to position [880, 0]
click at [332, 772] on icon "Next" at bounding box center [331, 774] width 18 height 17
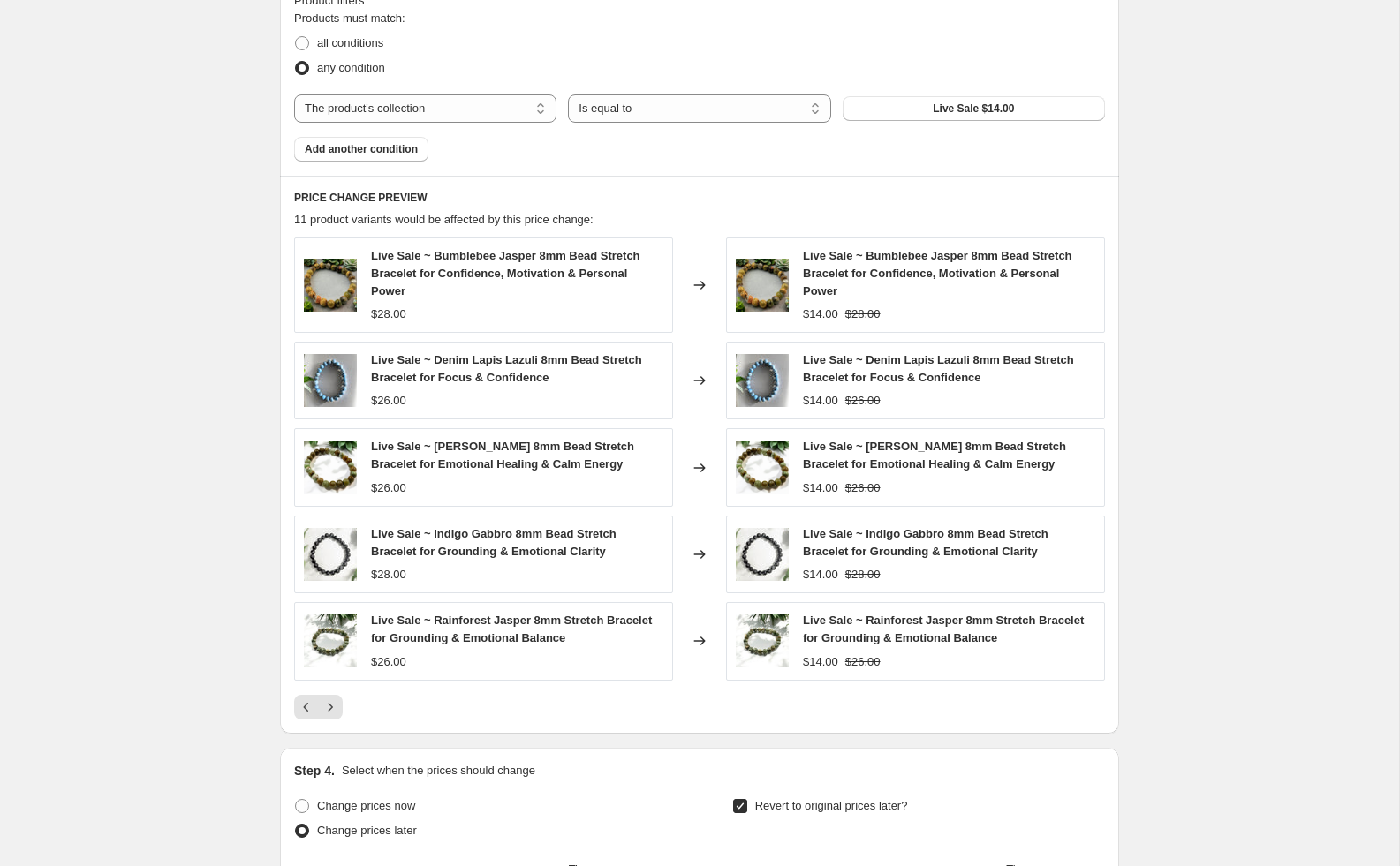
scroll to position [940, 0]
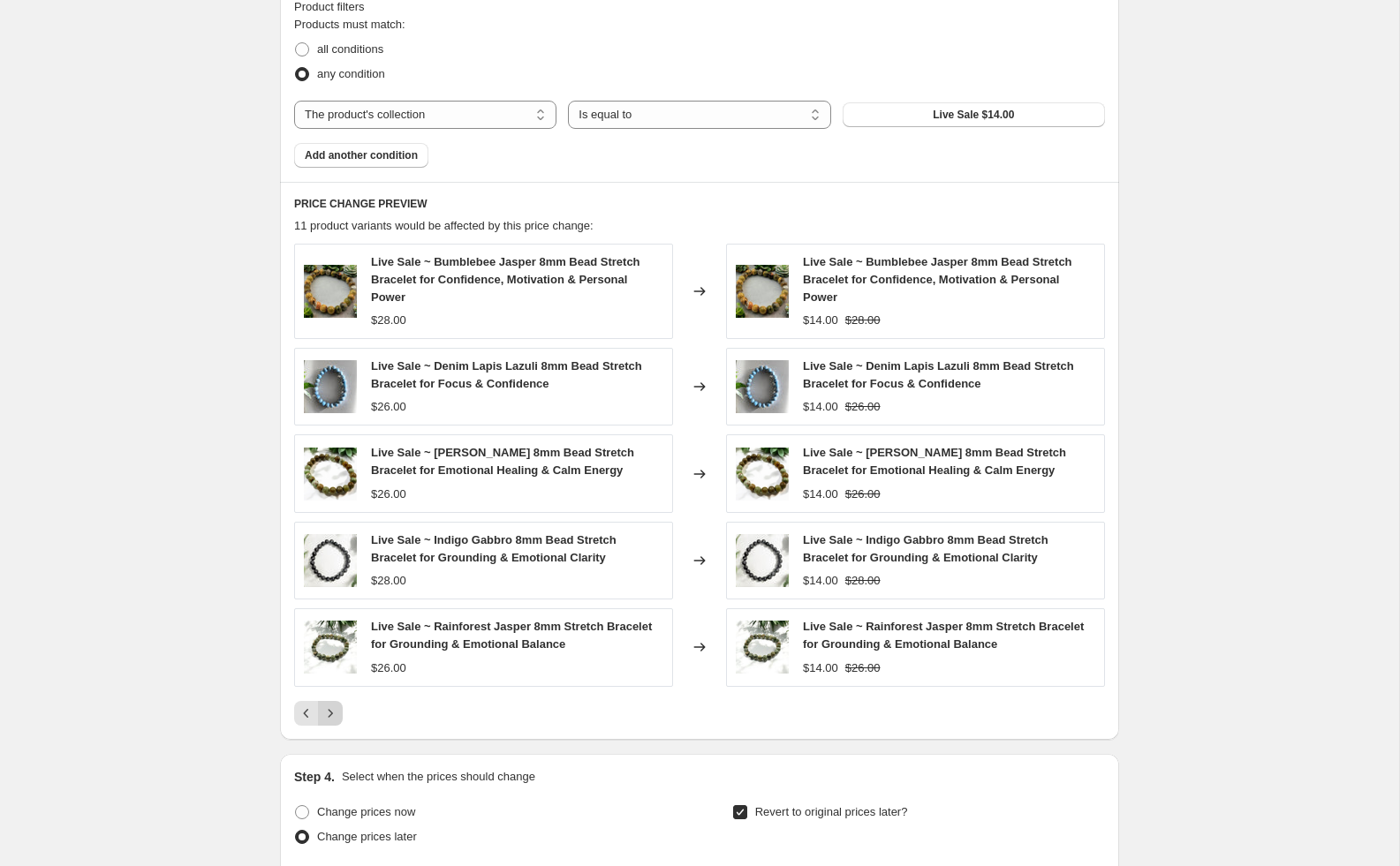
click at [332, 722] on icon "Next" at bounding box center [331, 713] width 18 height 17
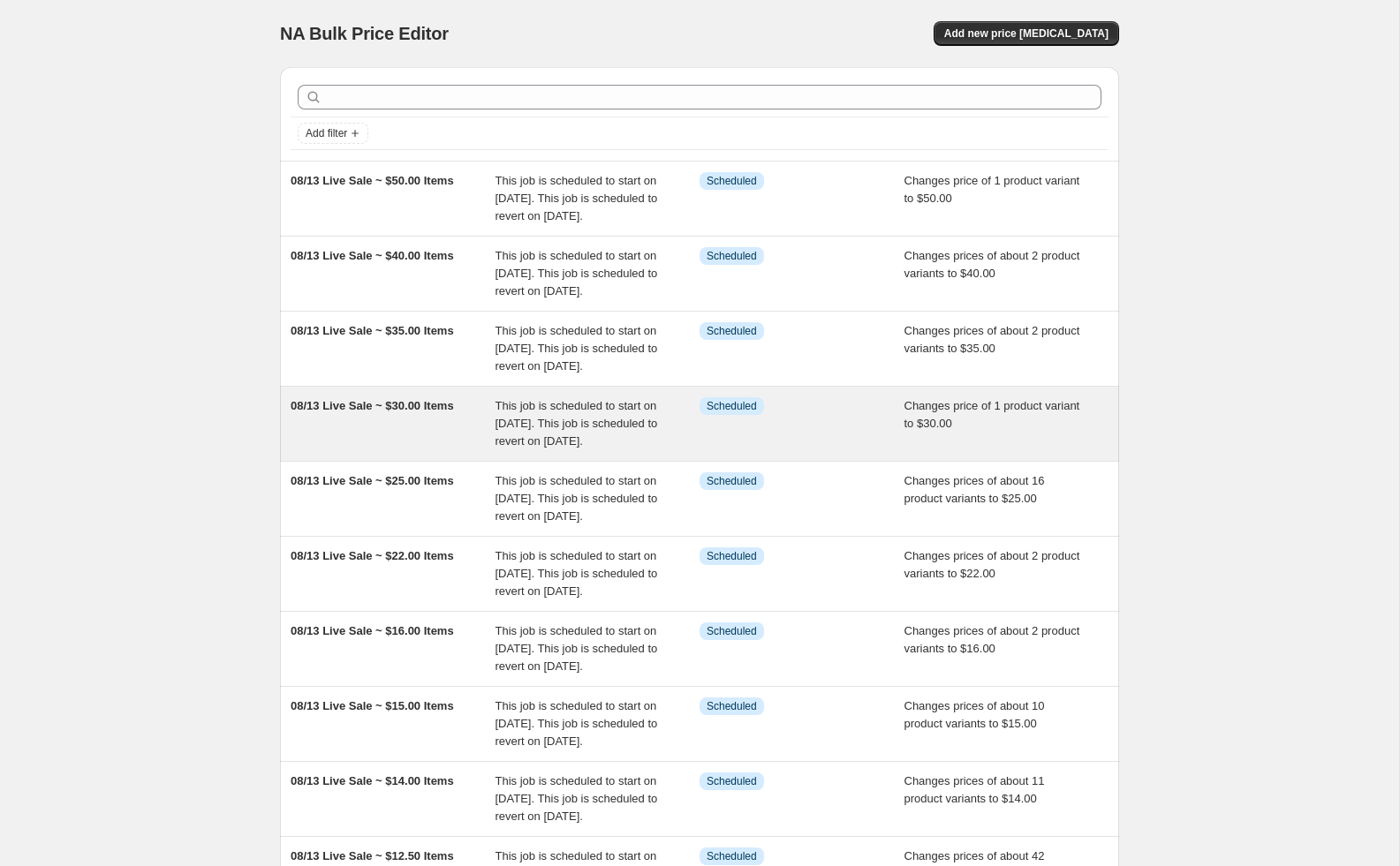
scroll to position [397, 0]
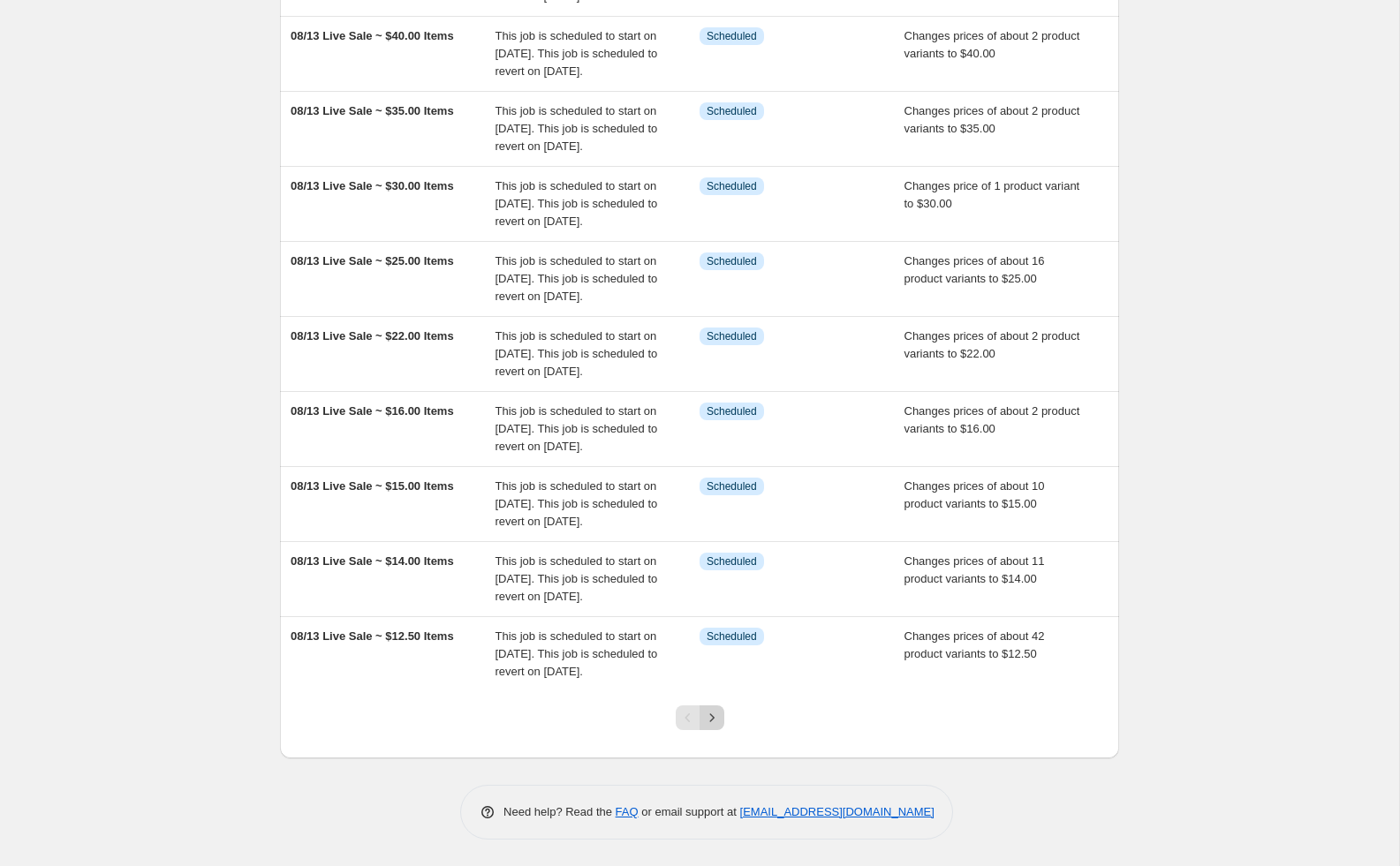
click at [706, 718] on icon "Next" at bounding box center [712, 718] width 18 height 17
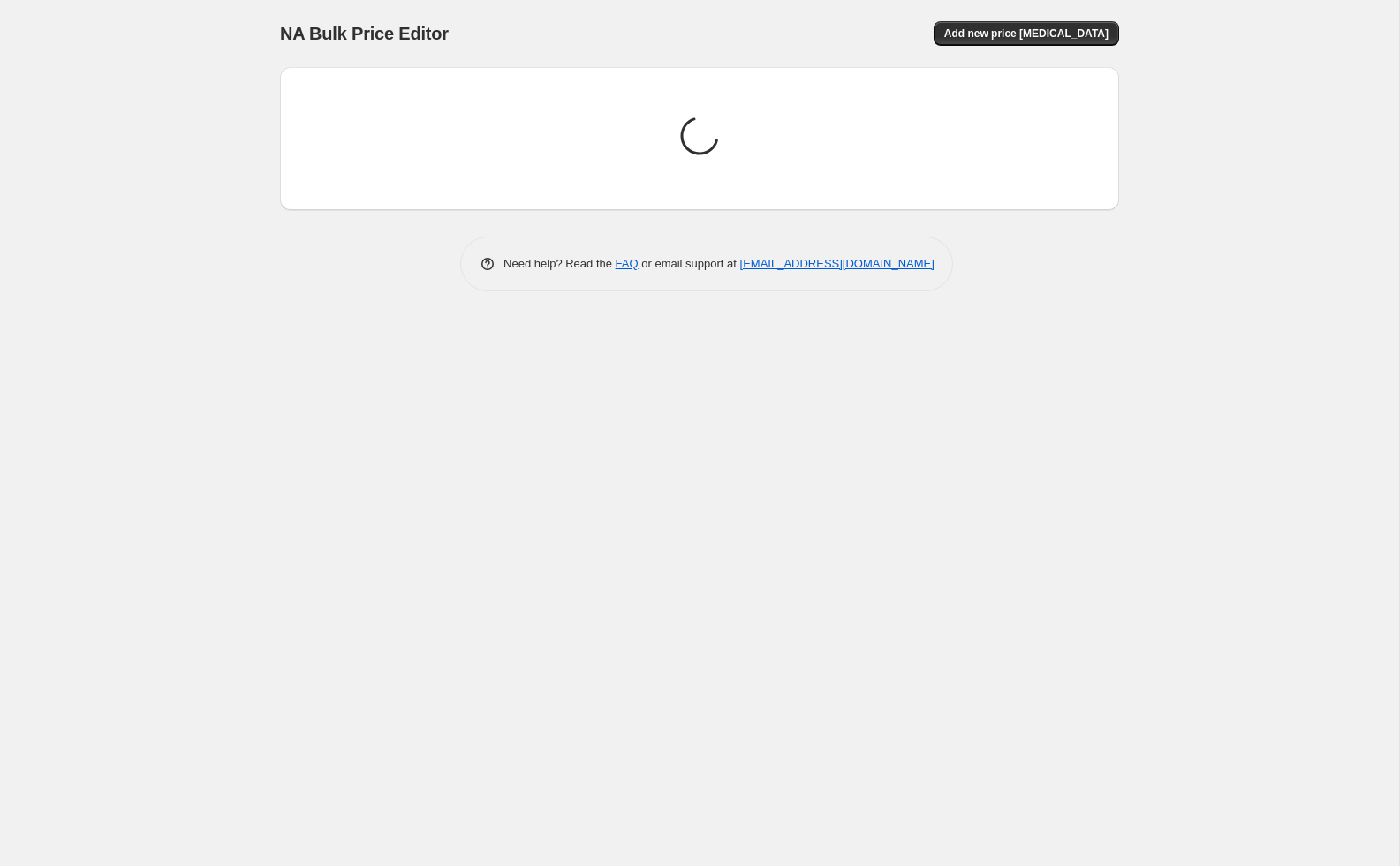
scroll to position [0, 0]
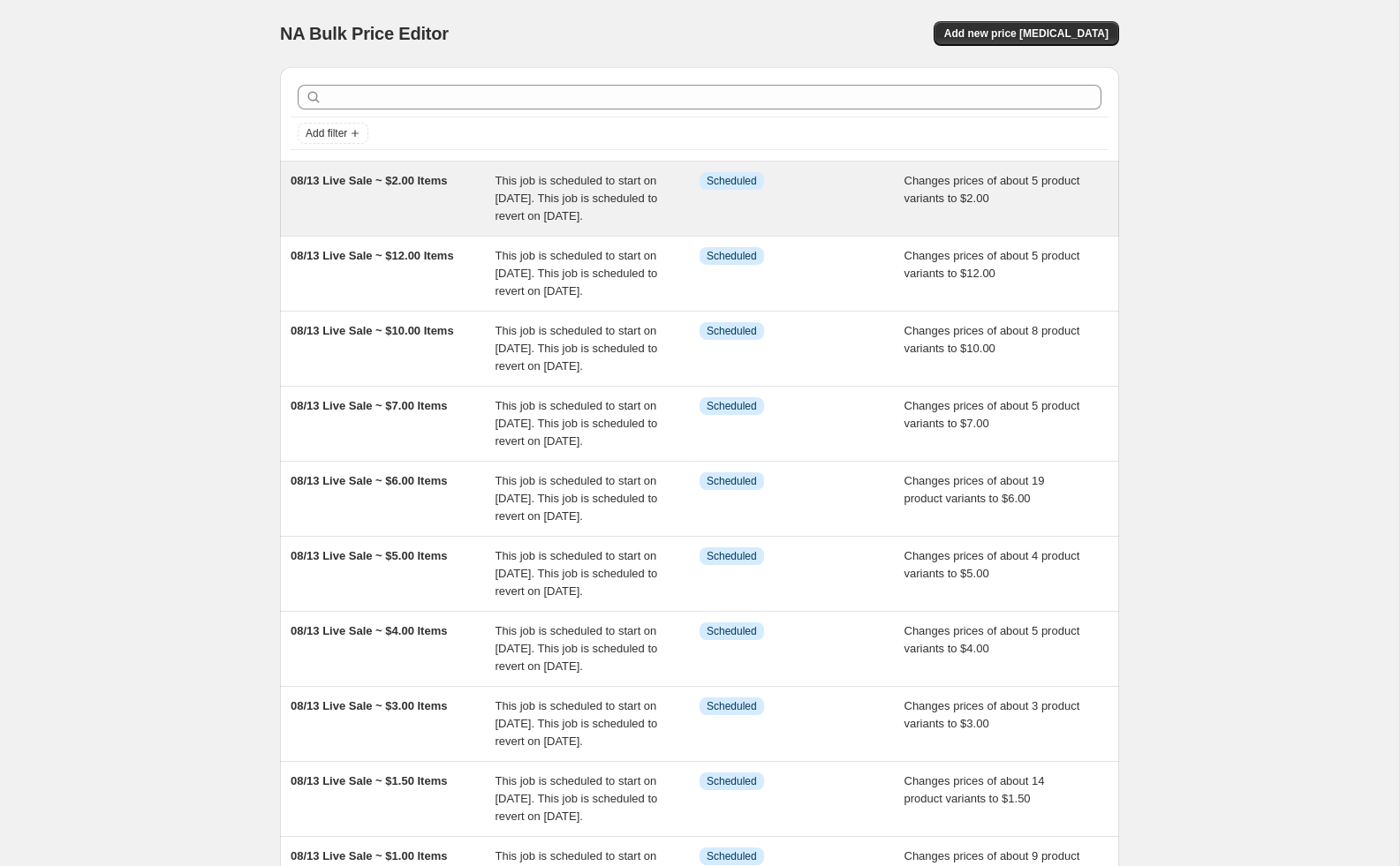
click at [411, 214] on div "08/13 Live Sale ~ $2.00 Items" at bounding box center [393, 198] width 205 height 53
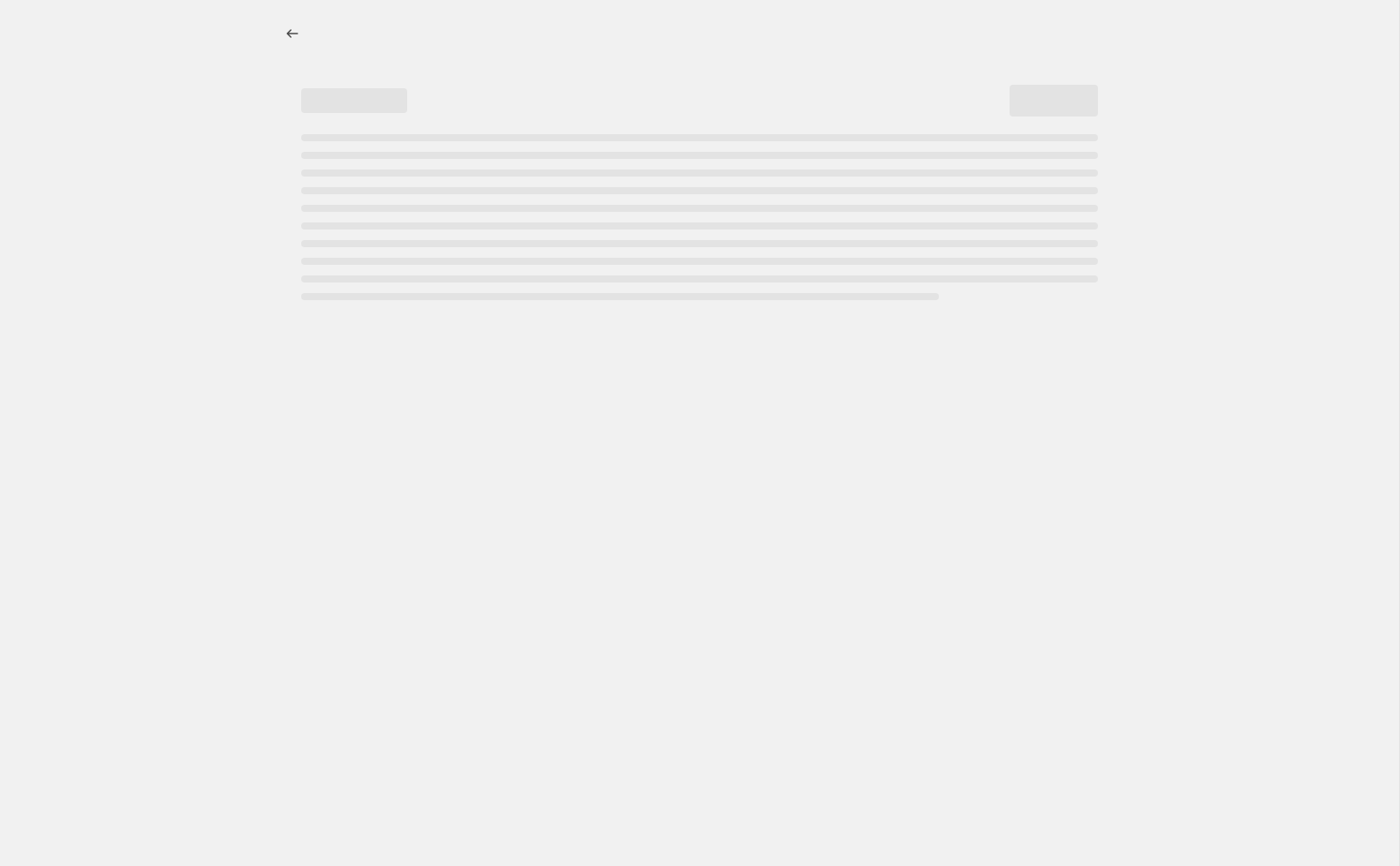
select select "collection"
